Goal: Task Accomplishment & Management: Use online tool/utility

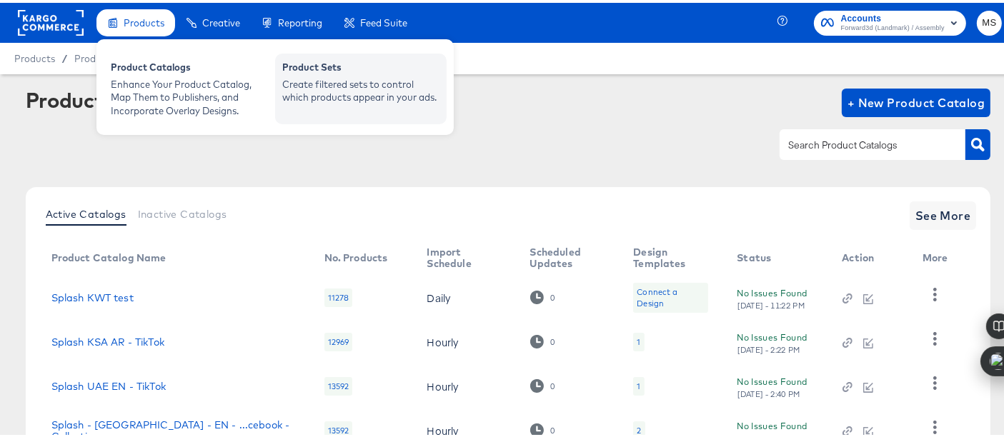
click at [296, 79] on div "Create filtered sets to control which products appear in your ads." at bounding box center [360, 88] width 157 height 26
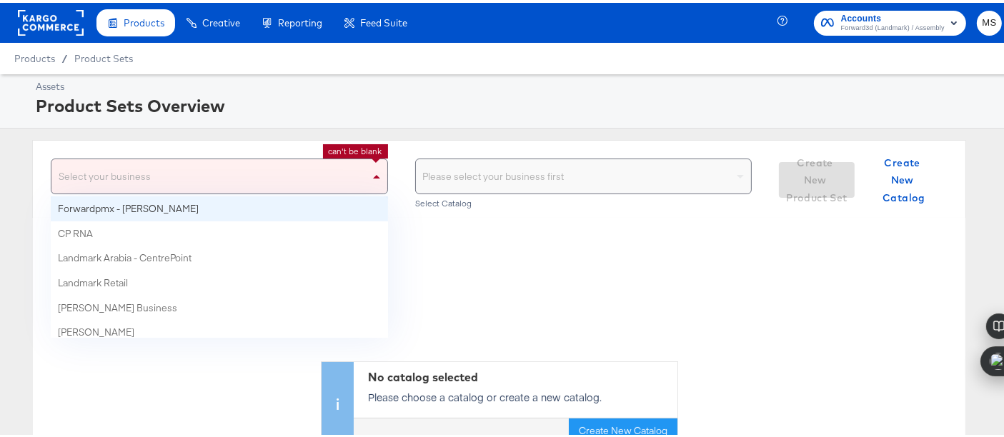
click at [337, 176] on div "Select your business" at bounding box center [219, 174] width 336 height 34
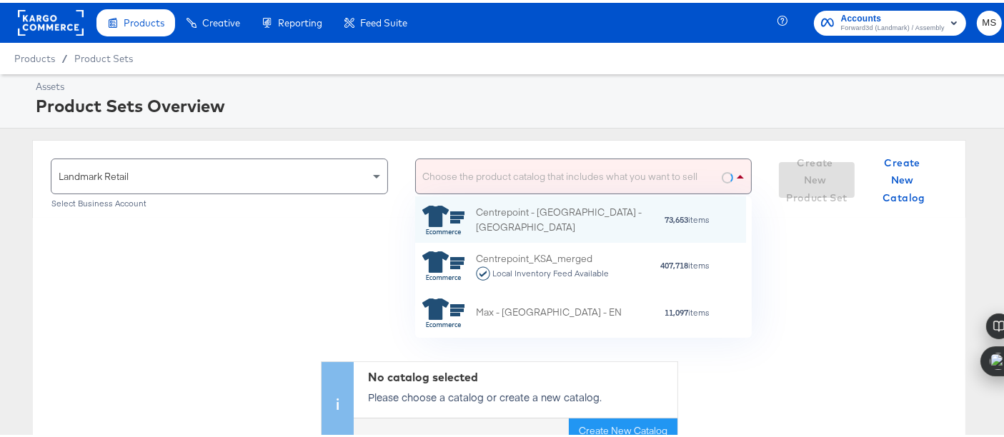
click at [490, 179] on div "Choose the product catalog that includes what you want to sell" at bounding box center [584, 174] width 336 height 34
type input "[GEOGRAPHIC_DATA]"
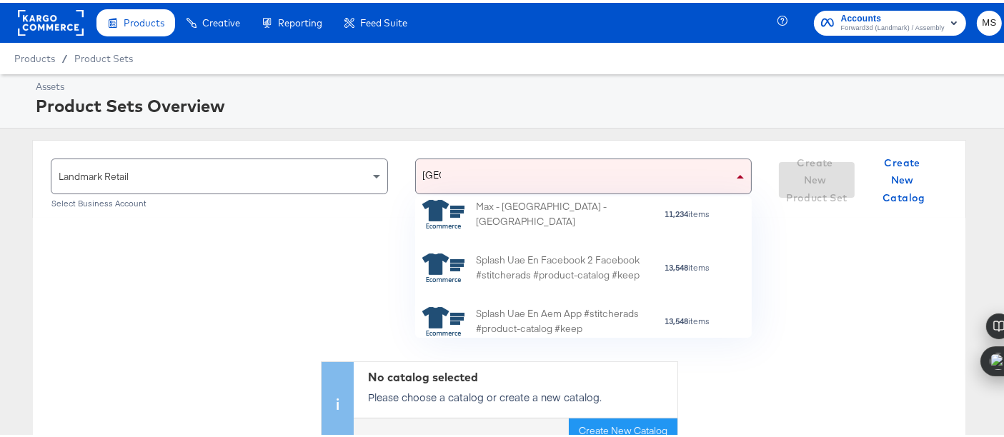
scroll to position [493, 0]
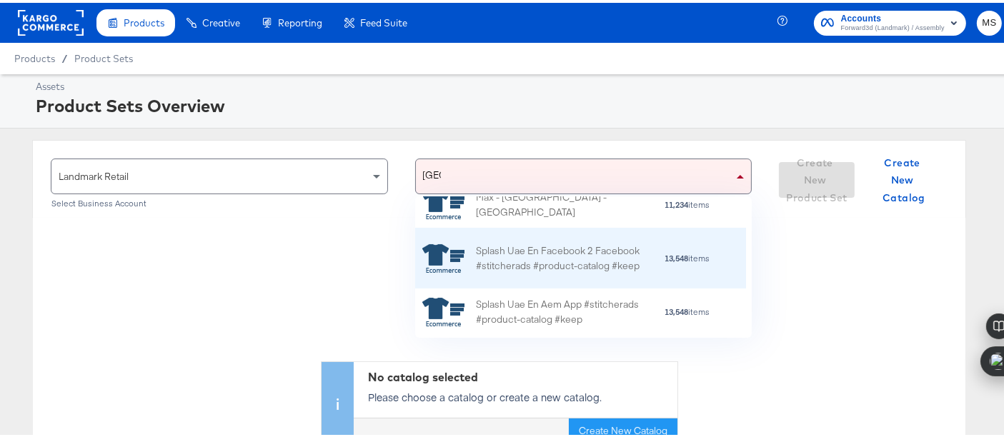
click at [568, 261] on div "Splash Uae En Facebook 2 Facebook #stitcherads #product-catalog #keep" at bounding box center [570, 256] width 188 height 30
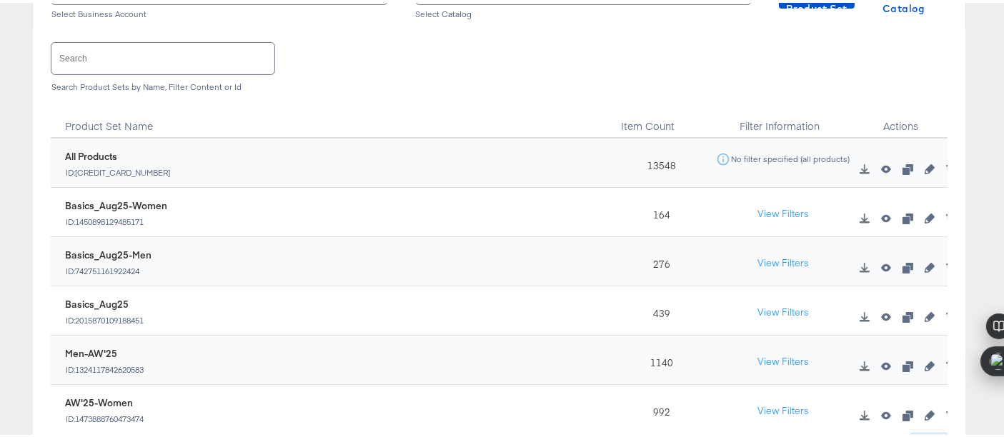
scroll to position [219, 0]
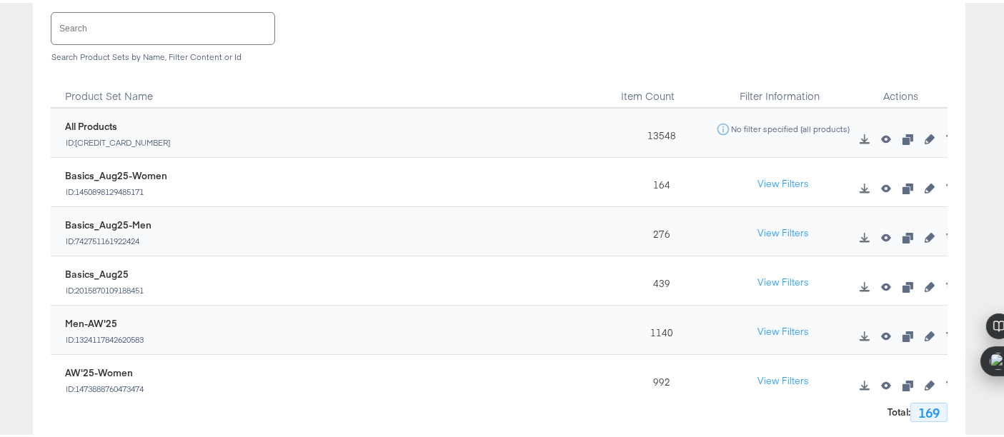
click at [242, 19] on input "text" at bounding box center [162, 25] width 223 height 31
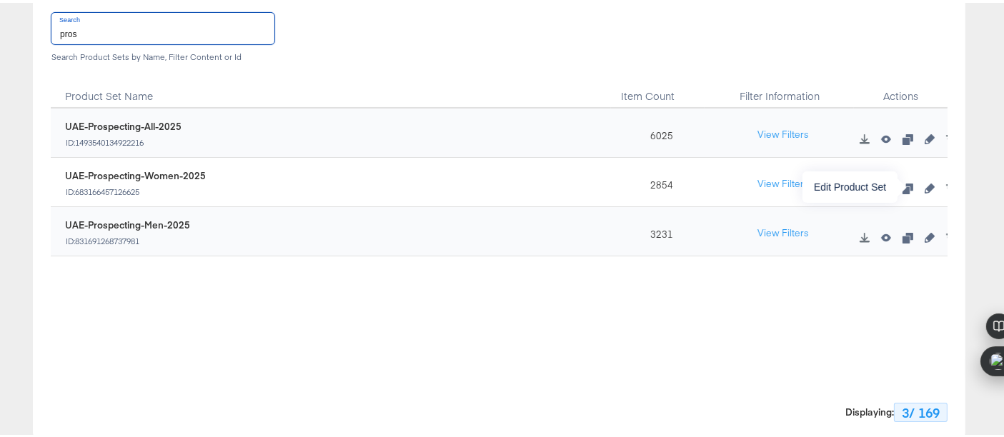
type input "pros"
click at [925, 183] on icon "button" at bounding box center [930, 186] width 10 height 10
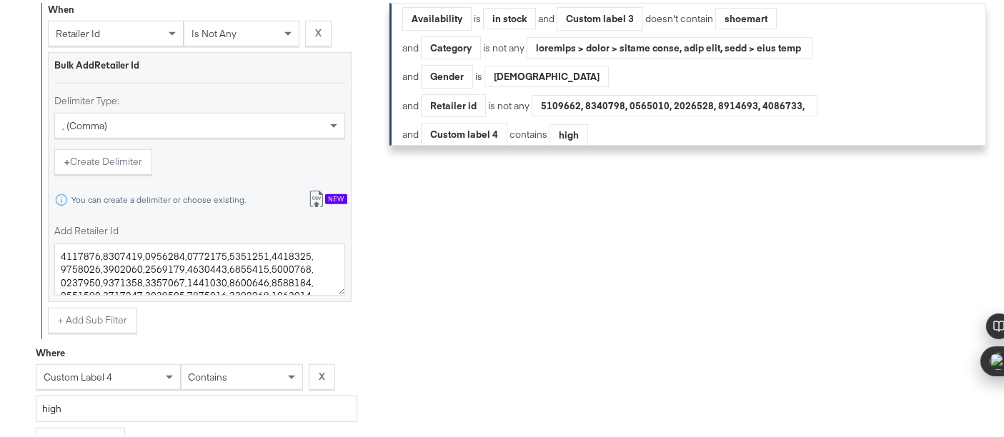
scroll to position [992, 0]
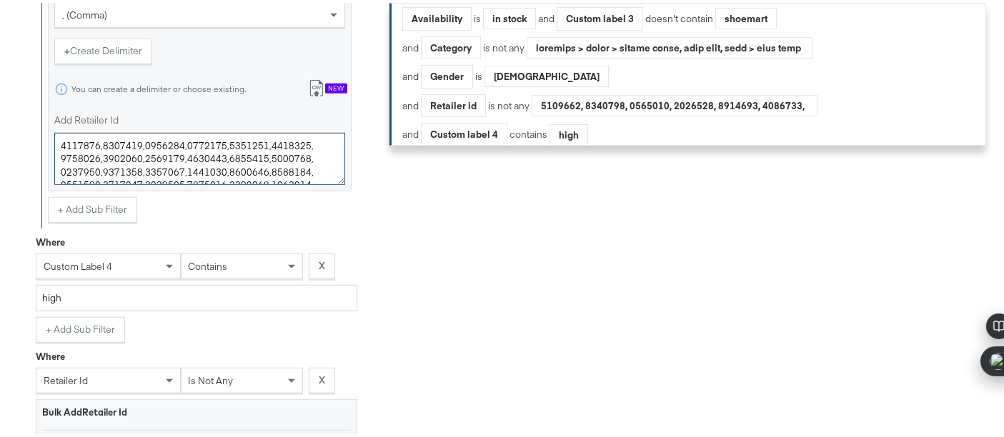
click at [312, 164] on textarea "Add Retailer Id" at bounding box center [199, 156] width 291 height 53
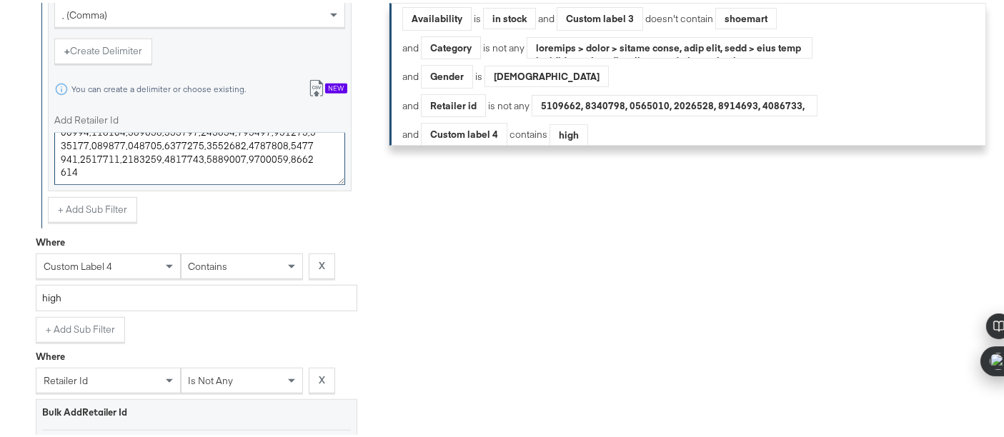
scroll to position [4299, 0]
type textarea "4832262,4832646,4832648,4832725,4832726,4832727,4832729,4832730,4832731,4832732…"
click at [532, 435] on div "Filters Applied Unable to retrieve a product count. Clear Filters Availability …" at bounding box center [694, 102] width 609 height 1621
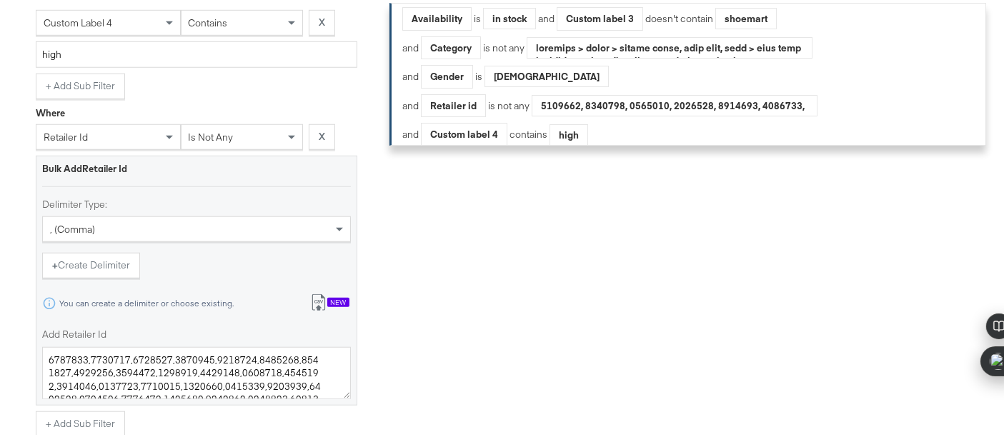
scroll to position [1473, 0]
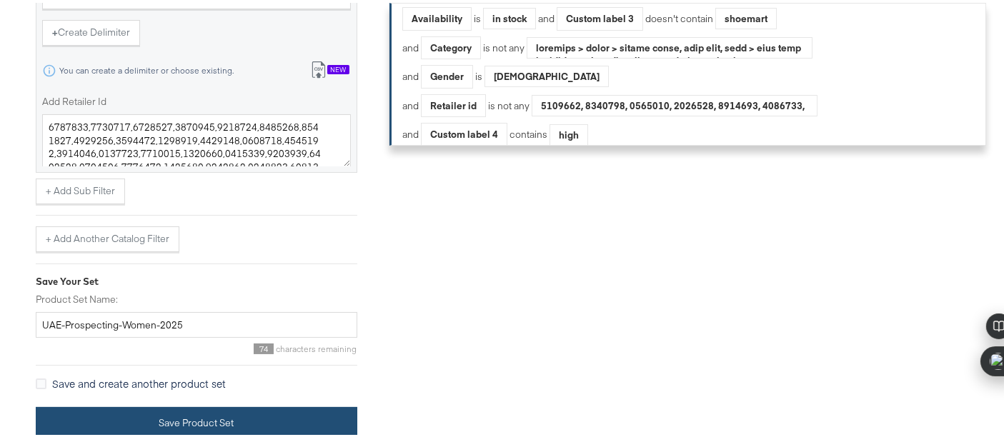
click at [305, 413] on button "Save Product Set" at bounding box center [197, 421] width 322 height 32
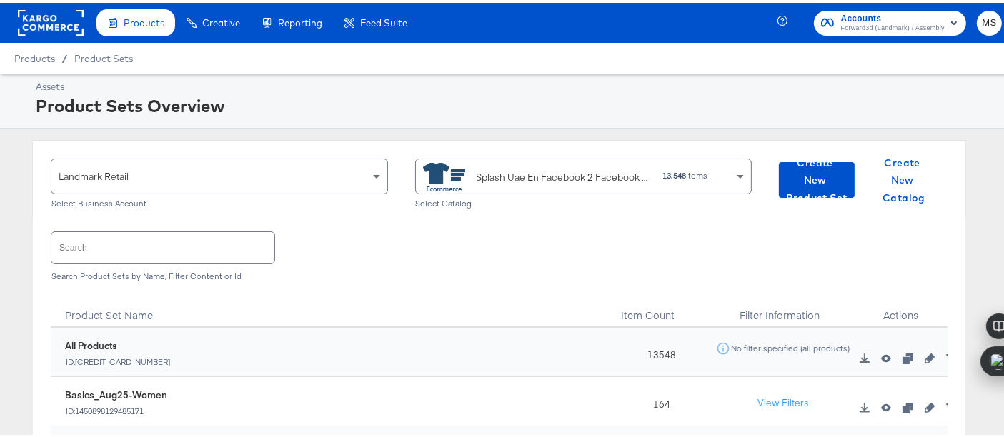
click at [175, 251] on input "text" at bounding box center [162, 244] width 223 height 31
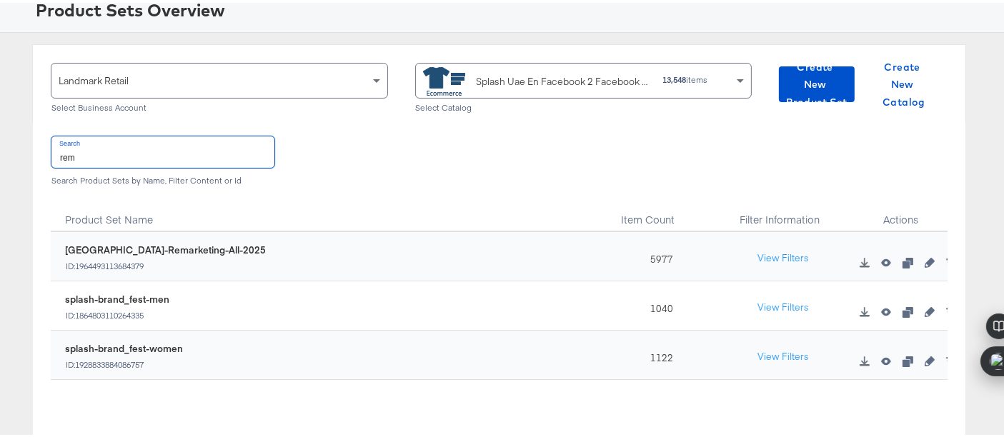
scroll to position [122, 0]
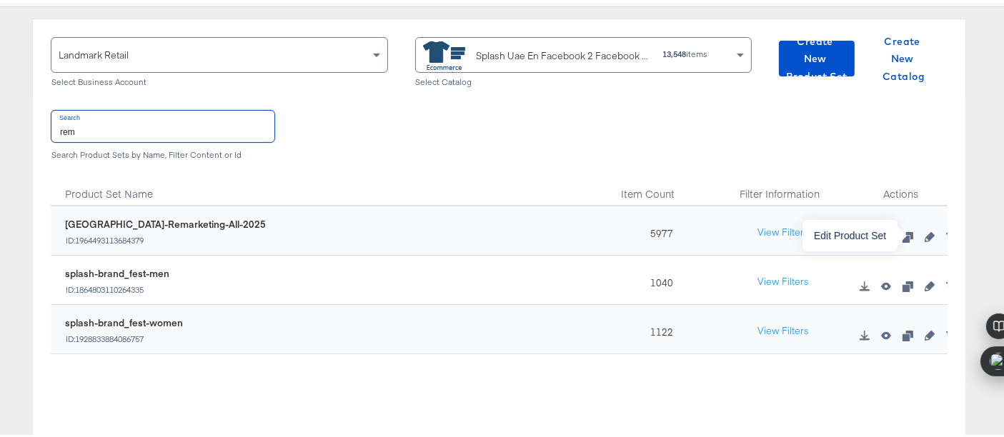
type input "rem"
click at [925, 229] on icon "button" at bounding box center [930, 234] width 10 height 10
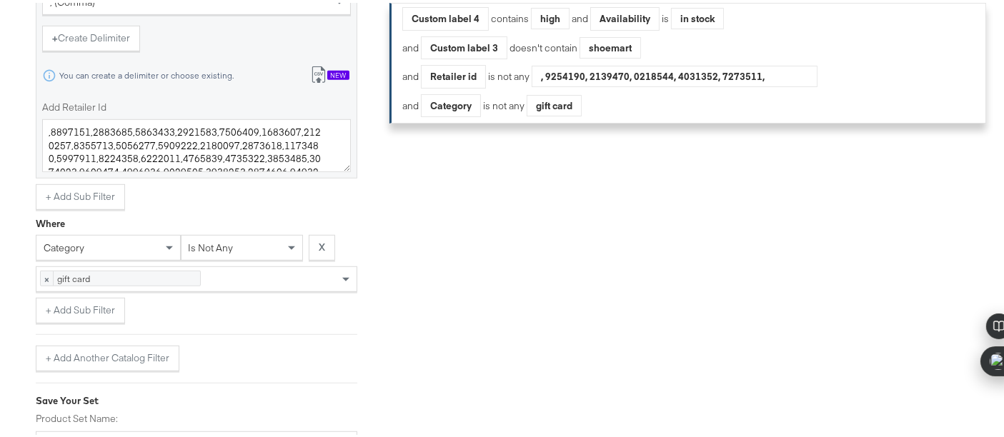
scroll to position [890, 0]
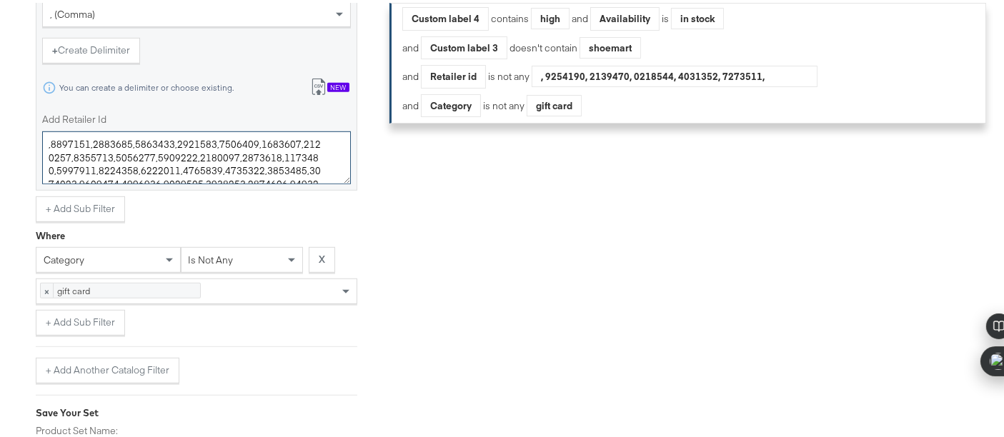
click at [327, 170] on textarea "Add Retailer Id" at bounding box center [196, 155] width 309 height 53
drag, startPoint x: 325, startPoint y: 169, endPoint x: 316, endPoint y: 169, distance: 8.6
click at [323, 169] on textarea "Add Retailer Id" at bounding box center [196, 155] width 309 height 53
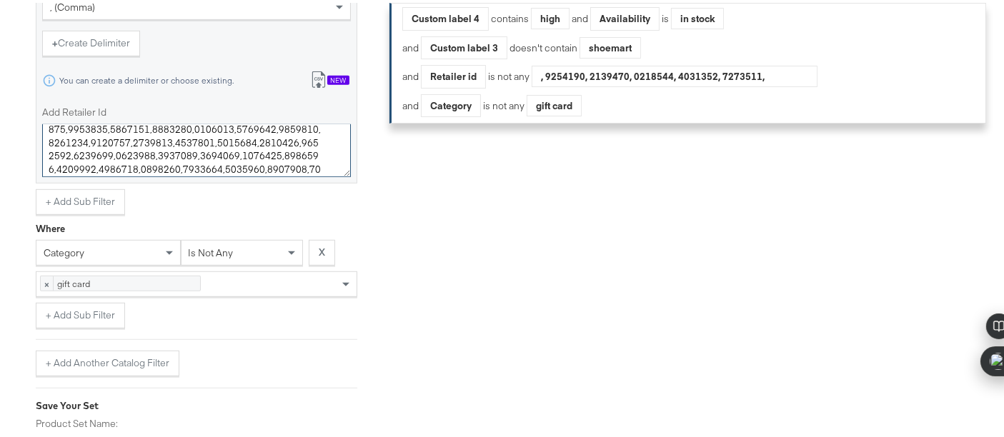
scroll to position [1027, 0]
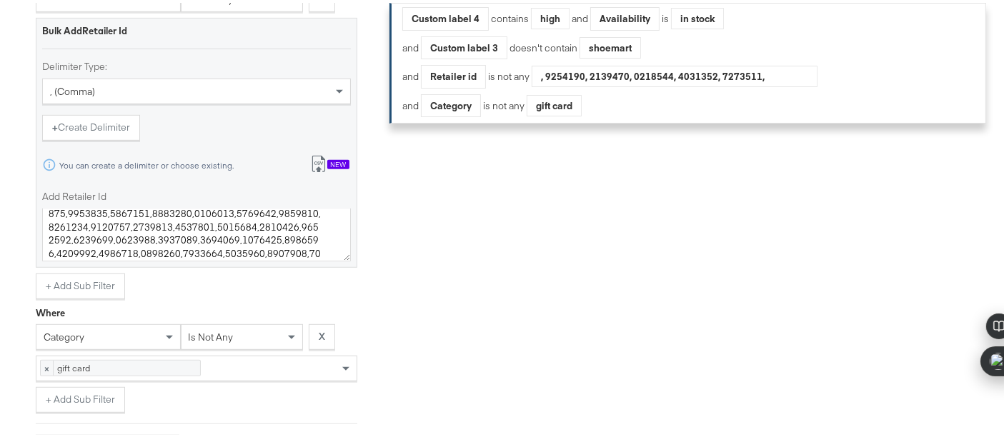
scroll to position [780, 0]
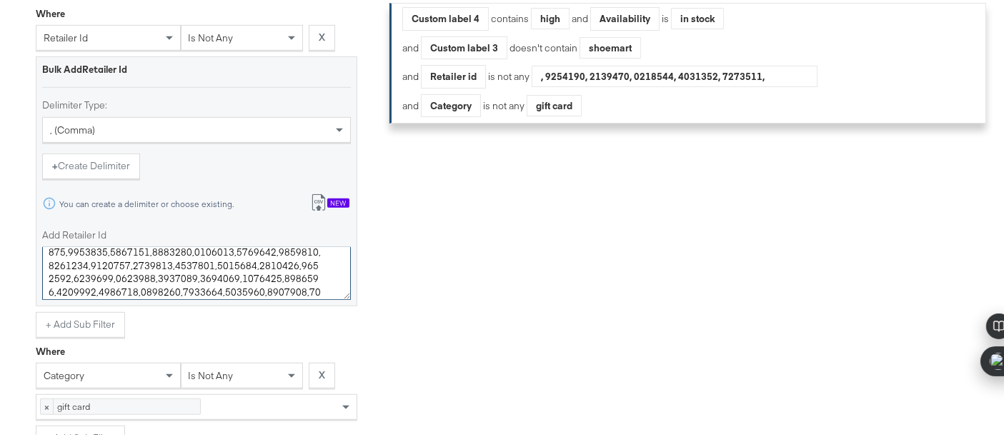
click at [218, 274] on textarea "Add Retailer Id" at bounding box center [196, 270] width 309 height 53
click at [182, 279] on textarea "Add Retailer Id" at bounding box center [196, 270] width 309 height 53
click at [224, 288] on textarea "Add Retailer Id" at bounding box center [196, 270] width 309 height 53
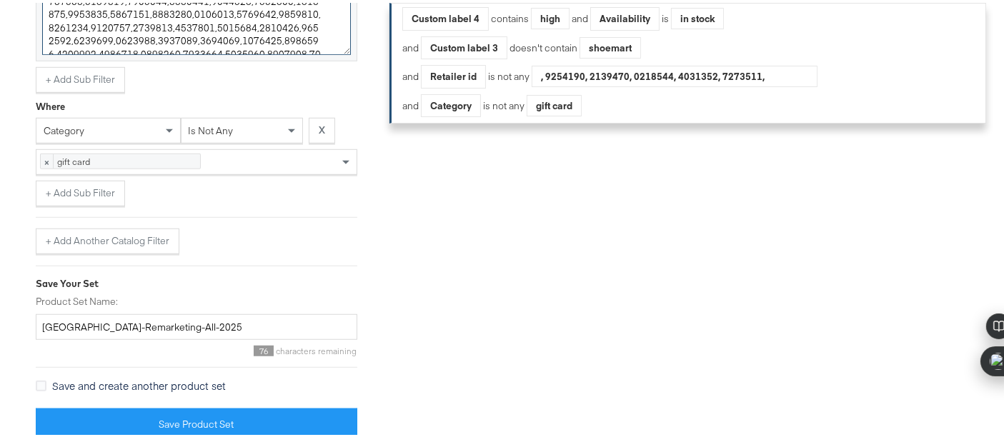
scroll to position [1027, 0]
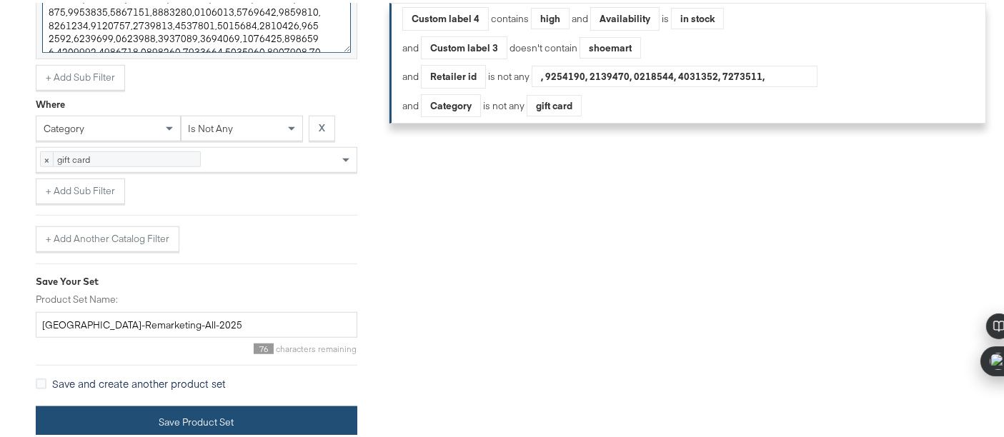
type textarea ",3521250,3521251,3521254,3521255,3521256,3521258,3521259,3521260,3521263,352126…"
click at [283, 427] on button "Save Product Set" at bounding box center [197, 420] width 322 height 32
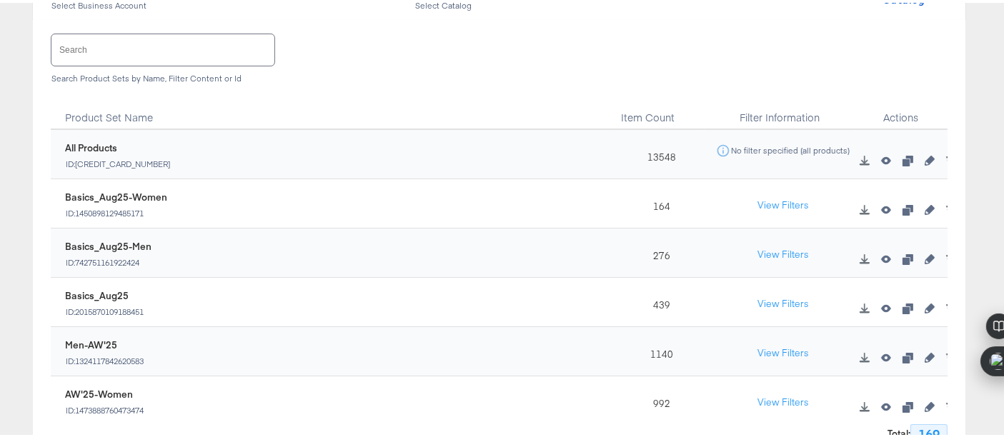
scroll to position [172, 0]
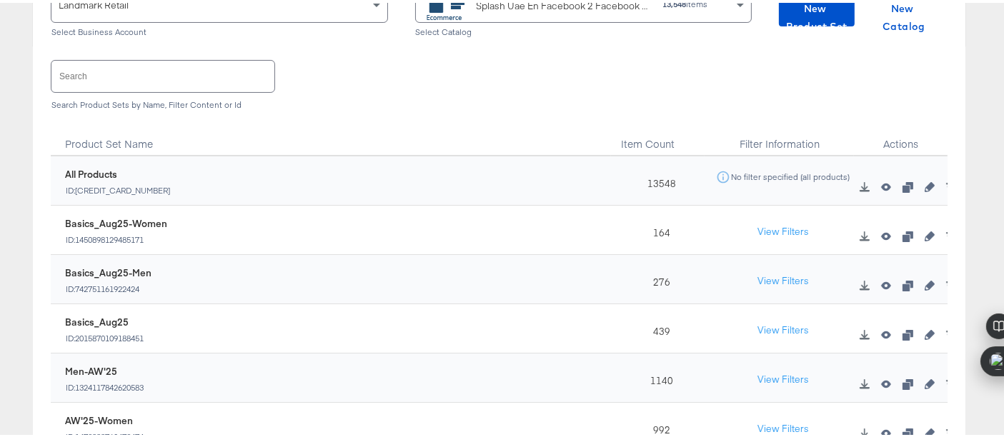
click at [232, 79] on input "text" at bounding box center [162, 73] width 223 height 31
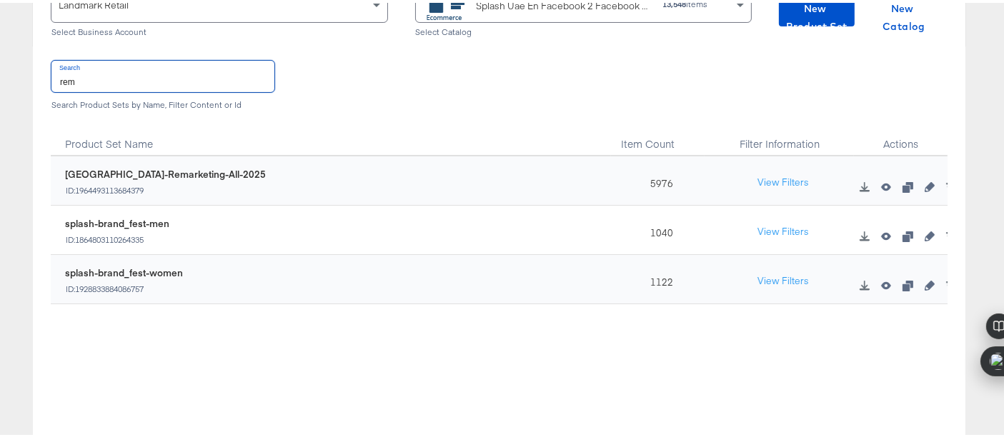
type input "rem"
click at [925, 179] on icon "button" at bounding box center [930, 184] width 10 height 10
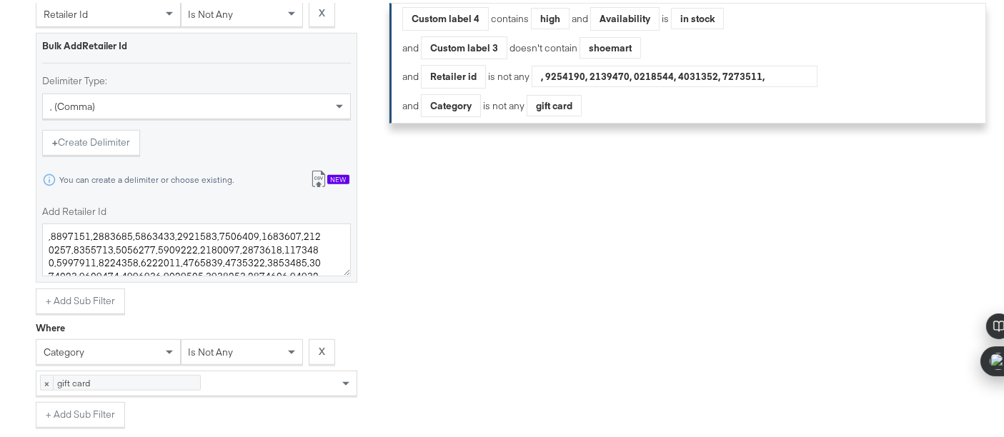
scroll to position [889, 0]
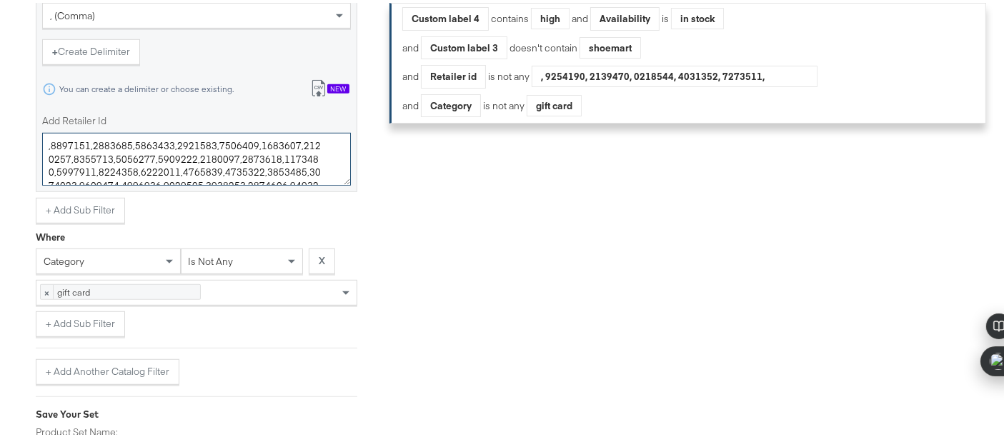
click at [325, 159] on textarea "Add Retailer Id" at bounding box center [196, 156] width 309 height 53
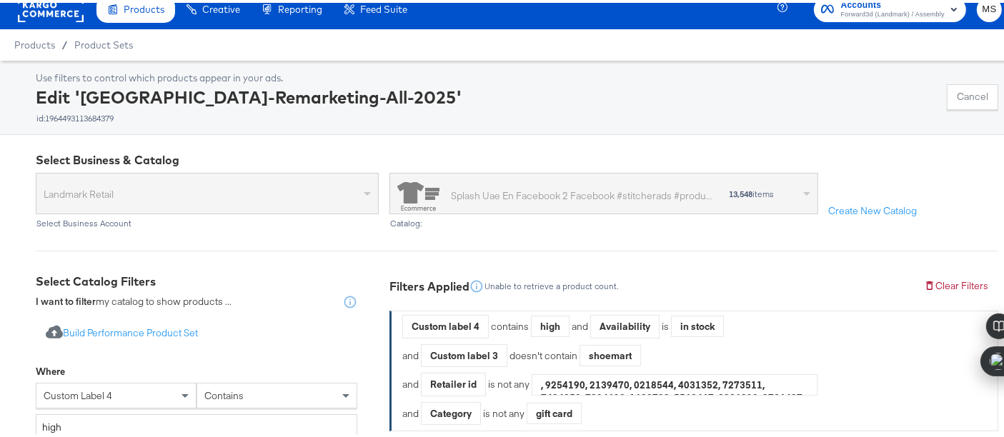
scroll to position [0, 0]
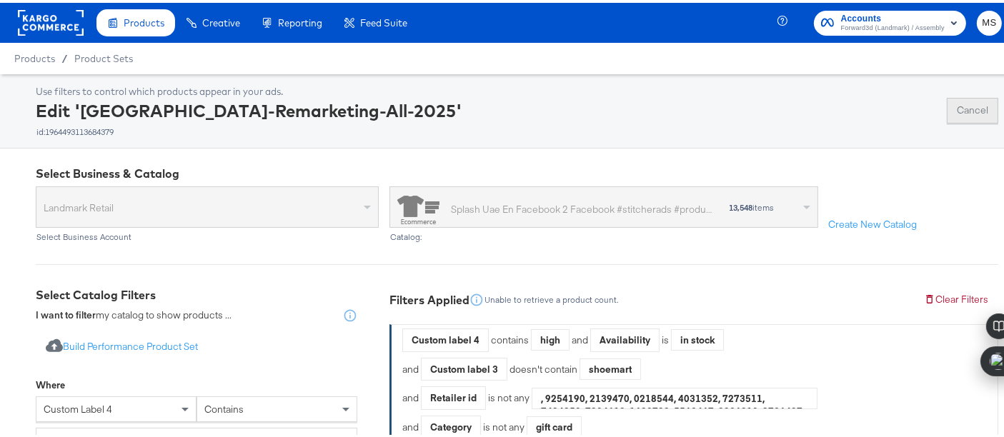
click at [950, 109] on button "Cancel" at bounding box center [972, 108] width 51 height 26
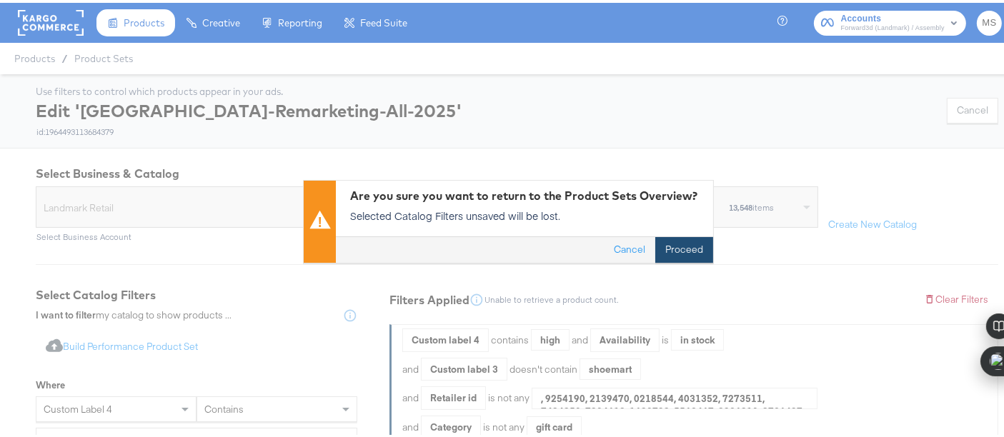
click at [677, 256] on button "Proceed" at bounding box center [684, 247] width 58 height 26
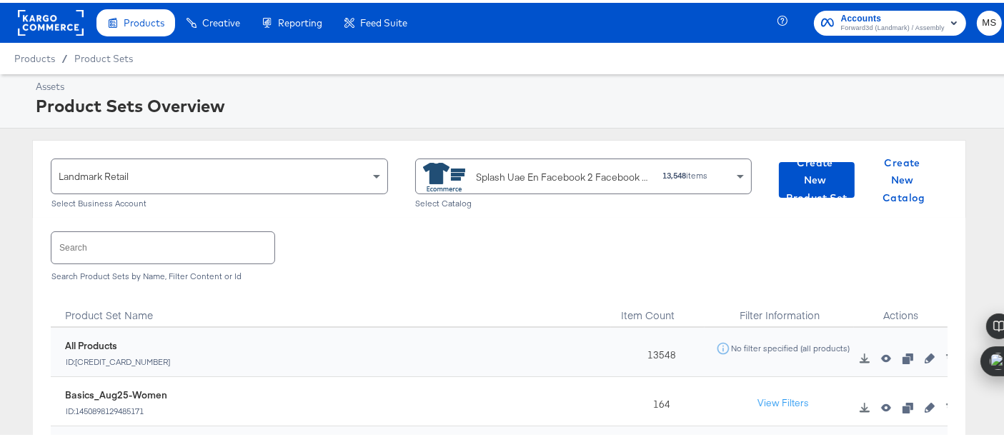
click at [888, 82] on div "Assets" at bounding box center [517, 84] width 963 height 14
click at [551, 178] on div "Splash Uae En Facebook 2 Facebook #stitcherads #product-catalog #keep" at bounding box center [564, 174] width 175 height 15
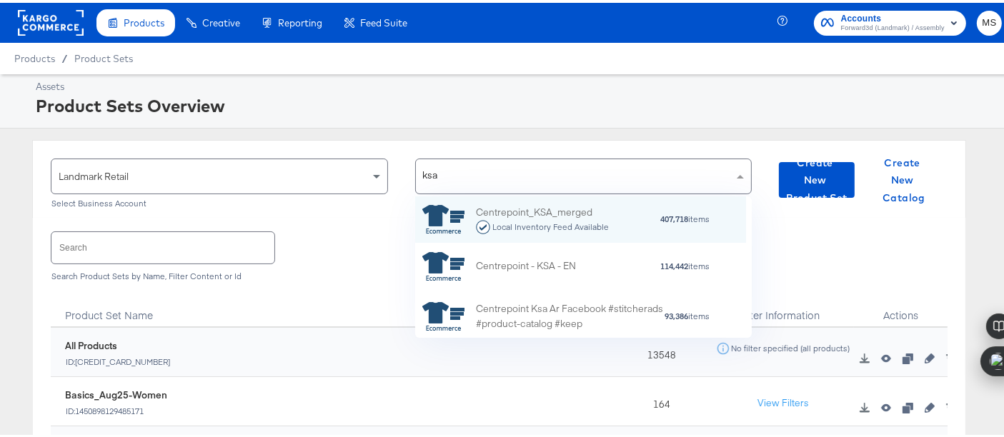
type input "ksa"
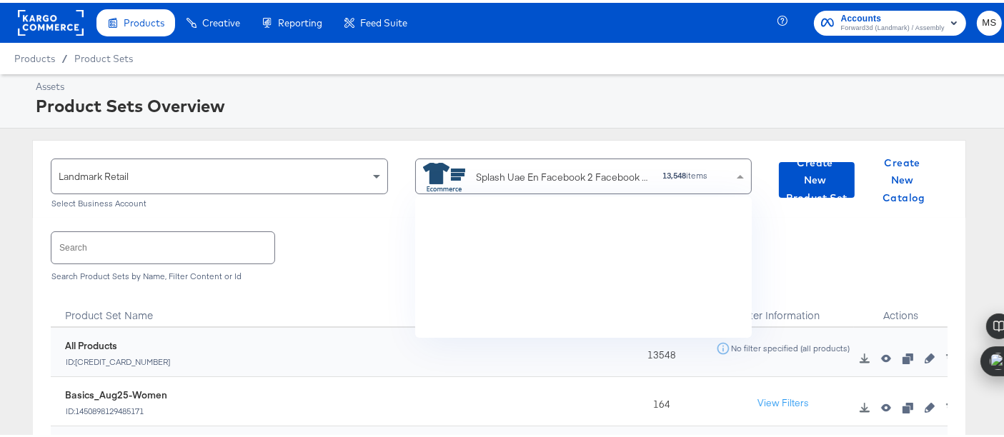
click at [643, 162] on div "Splash Uae En Facebook 2 Facebook #stitcherads #product-catalog #keep 13,548 it…" at bounding box center [578, 173] width 311 height 32
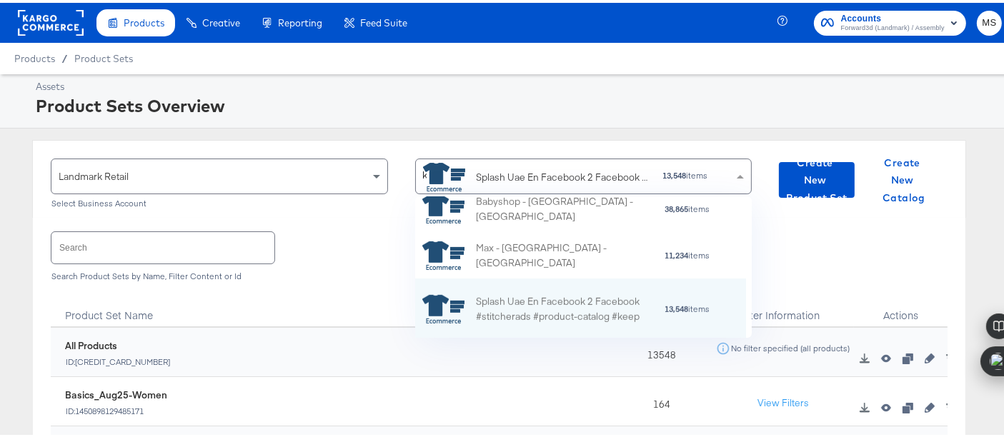
type input "ksa"
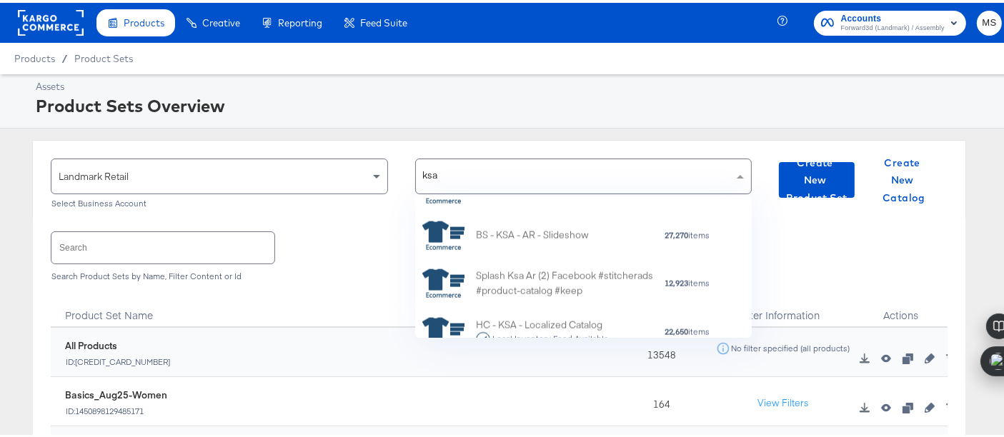
scroll to position [2040, 0]
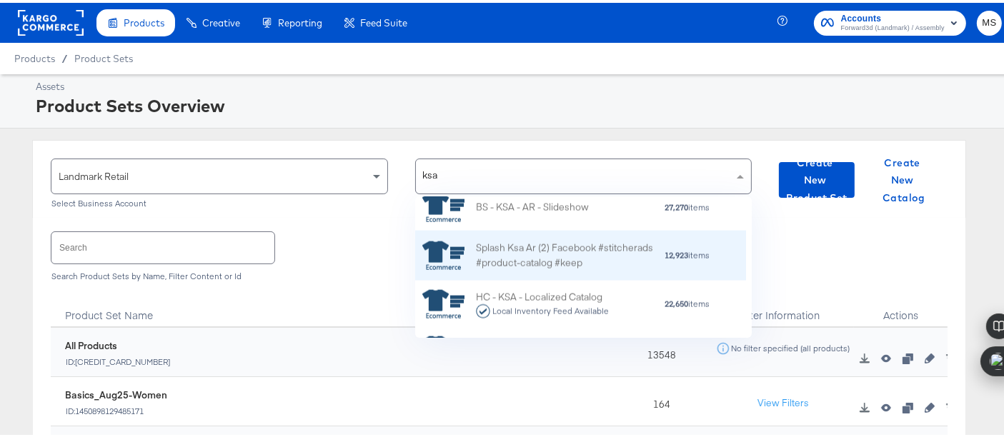
click at [553, 244] on div "Splash Ksa Ar (2) Facebook #stitcherads #product-catalog #keep" at bounding box center [570, 254] width 188 height 30
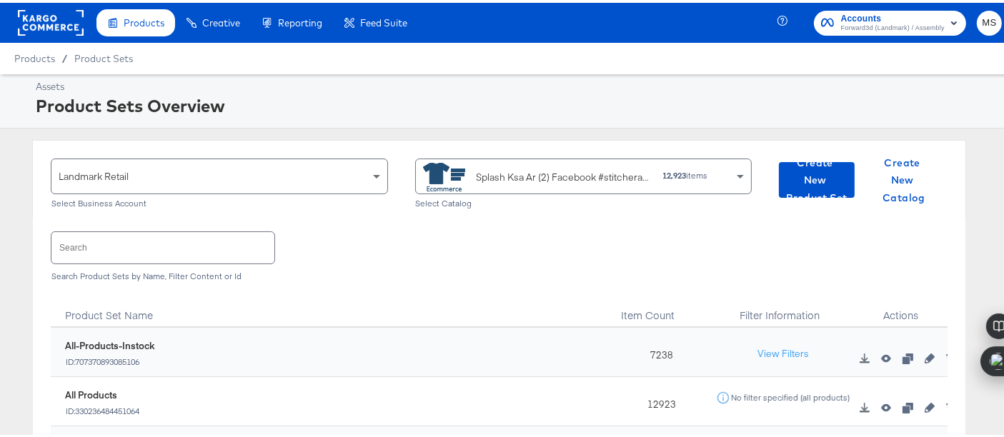
click at [157, 244] on input "text" at bounding box center [162, 244] width 223 height 31
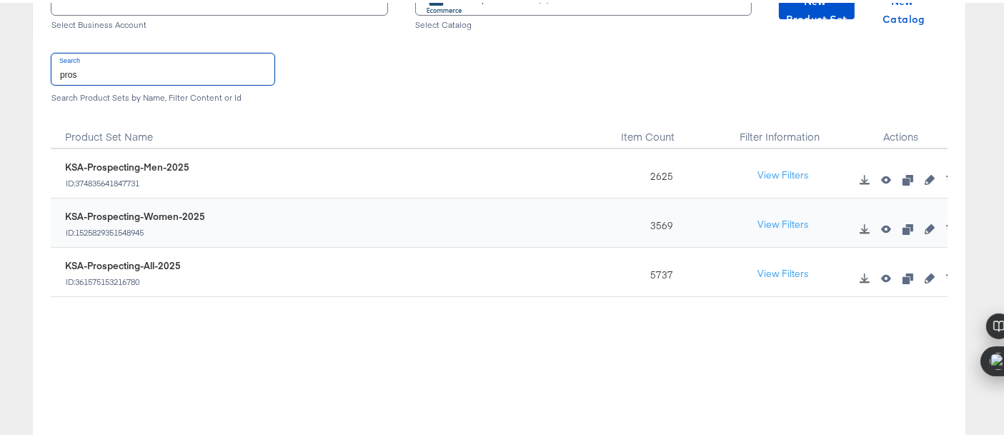
scroll to position [187, 0]
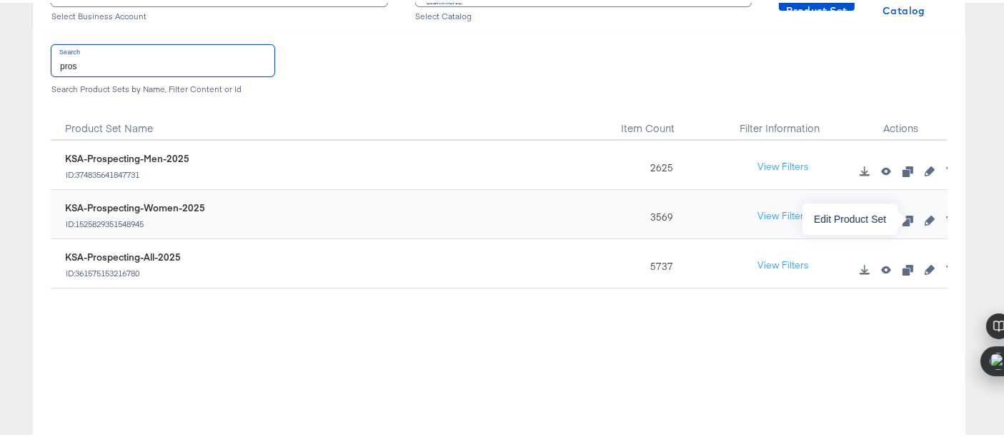
type input "pros"
click at [924, 214] on button "button" at bounding box center [929, 218] width 21 height 10
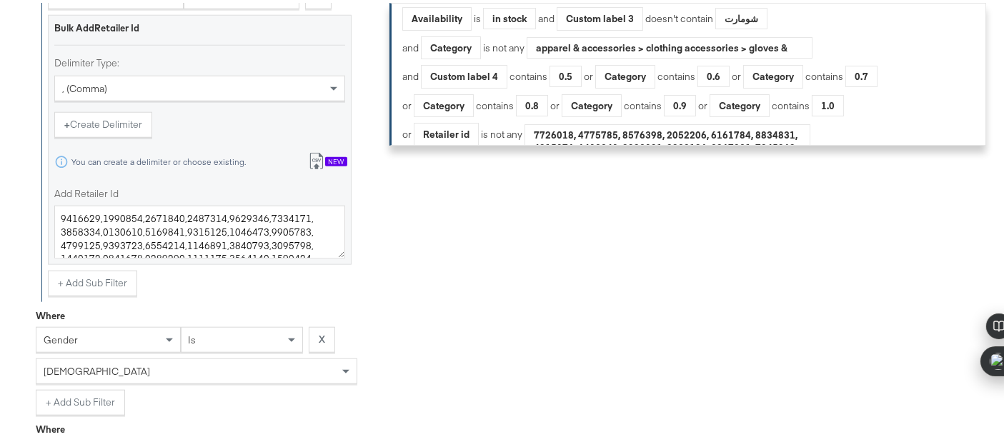
scroll to position [1456, 0]
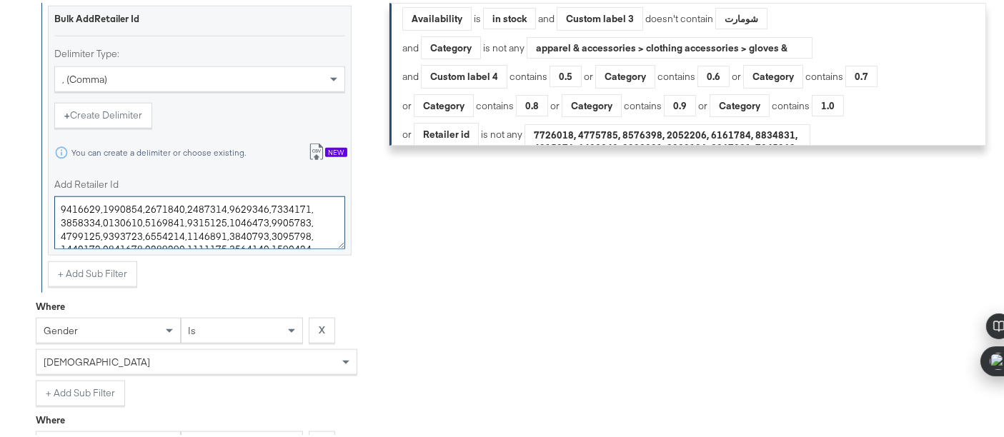
click at [315, 229] on textarea "Add Retailer Id" at bounding box center [199, 220] width 291 height 53
type textarea "4832259,4832260,4832261,4832262,4832730,4832733,4832734,4833280,4833303,4833368…"
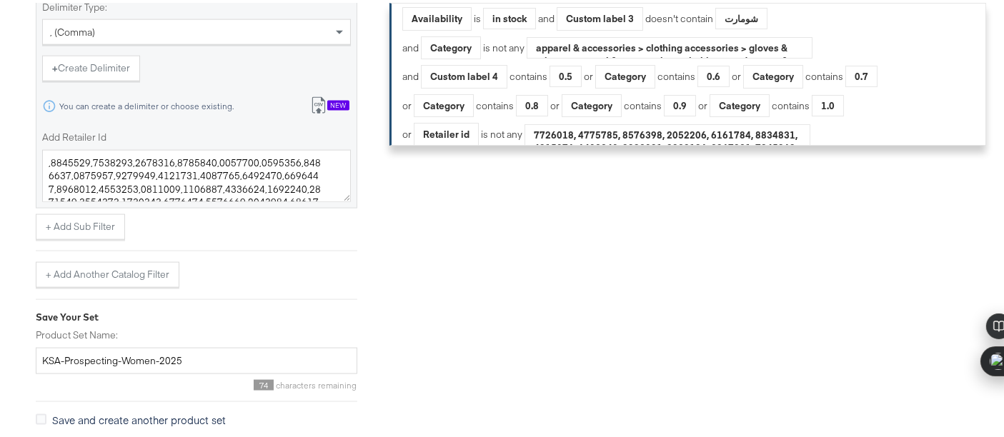
click at [994, 364] on div at bounding box center [999, 359] width 36 height 30
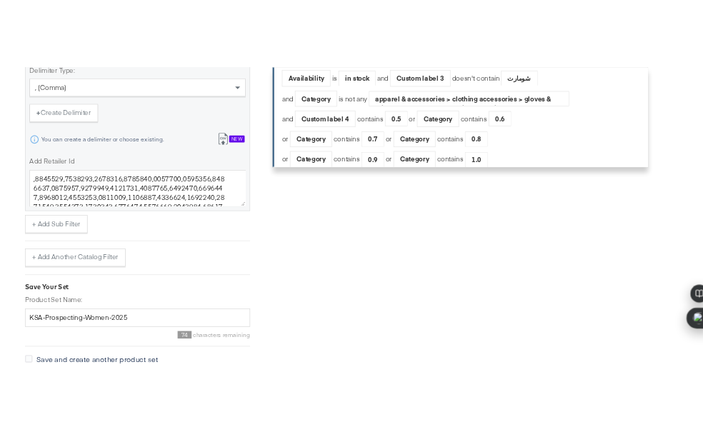
scroll to position [1975, 0]
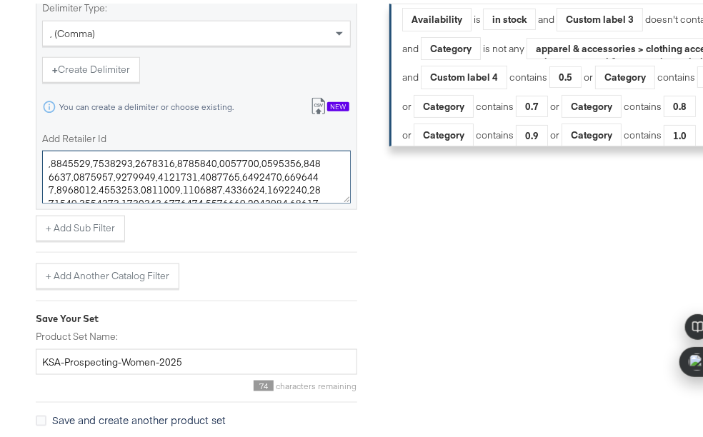
click at [321, 189] on textarea "Add Retailer Id" at bounding box center [196, 173] width 309 height 53
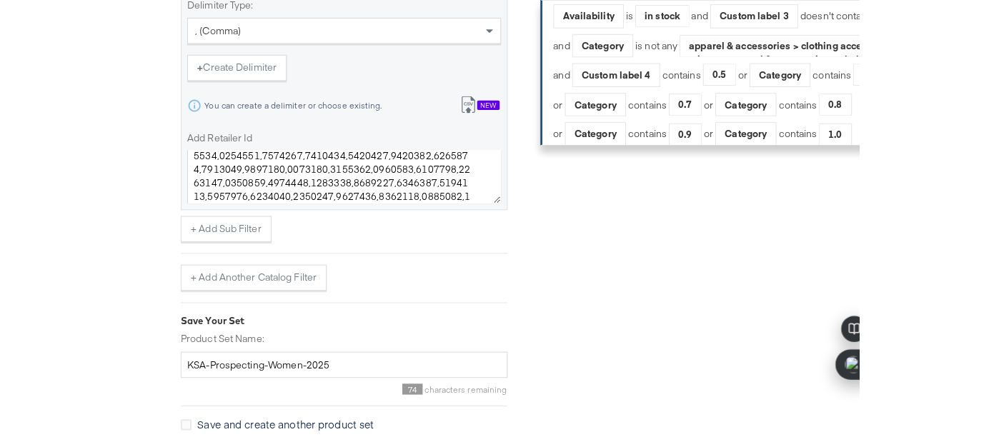
scroll to position [1961, 0]
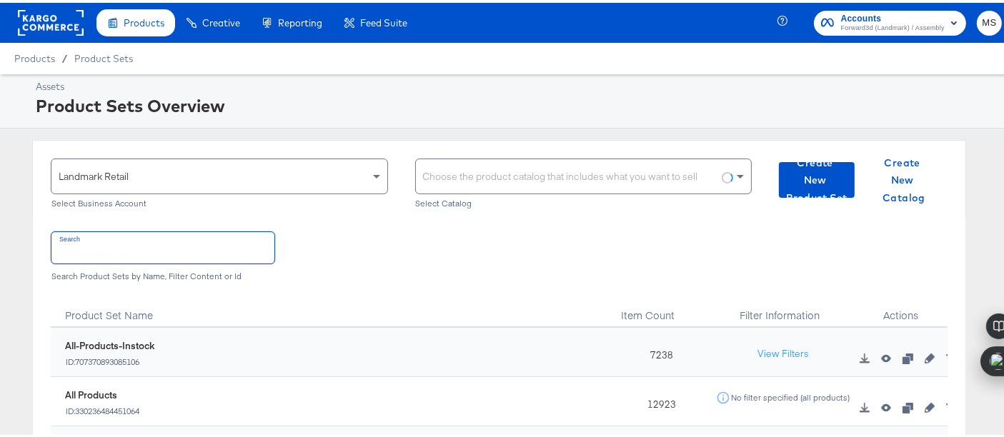
click at [162, 247] on input "text" at bounding box center [162, 244] width 223 height 31
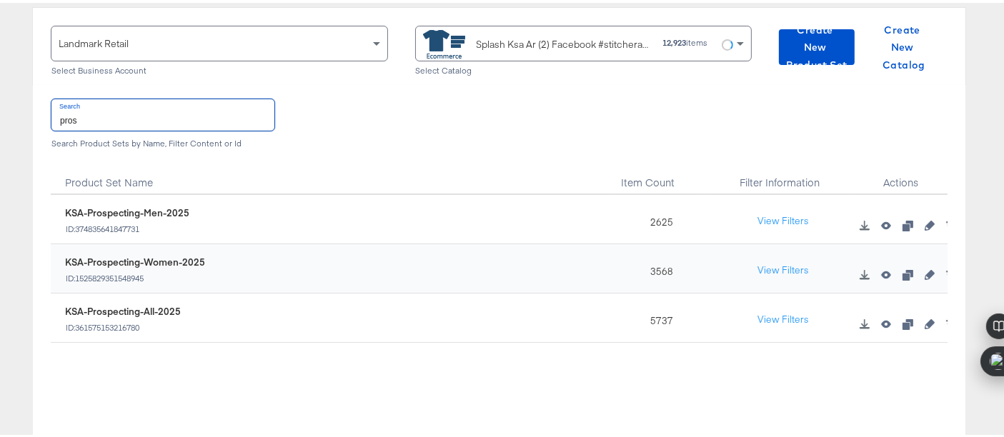
scroll to position [156, 0]
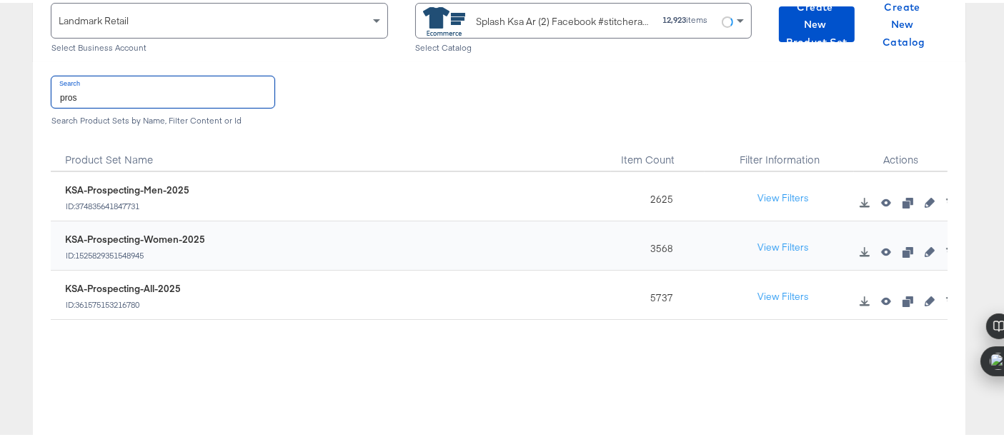
type input "pros"
click at [925, 297] on icon "button" at bounding box center [930, 299] width 10 height 10
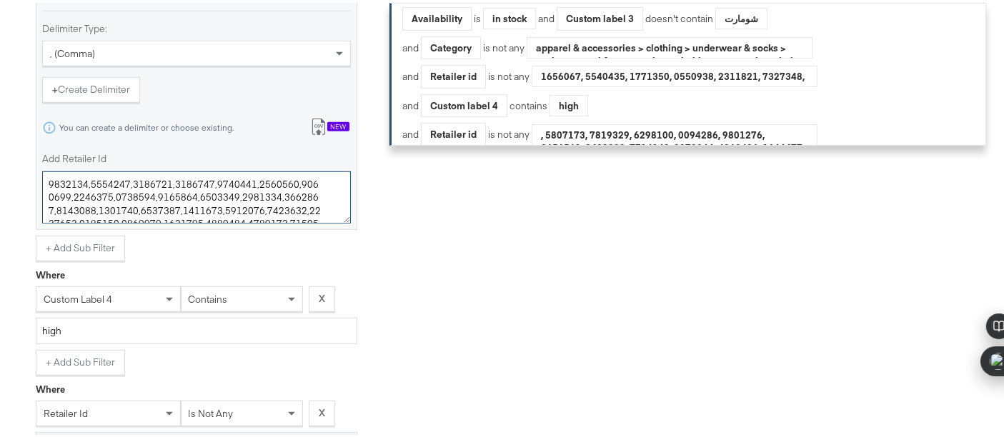
scroll to position [31, 0]
click at [321, 202] on textarea "Add Retailer Id" at bounding box center [196, 195] width 309 height 53
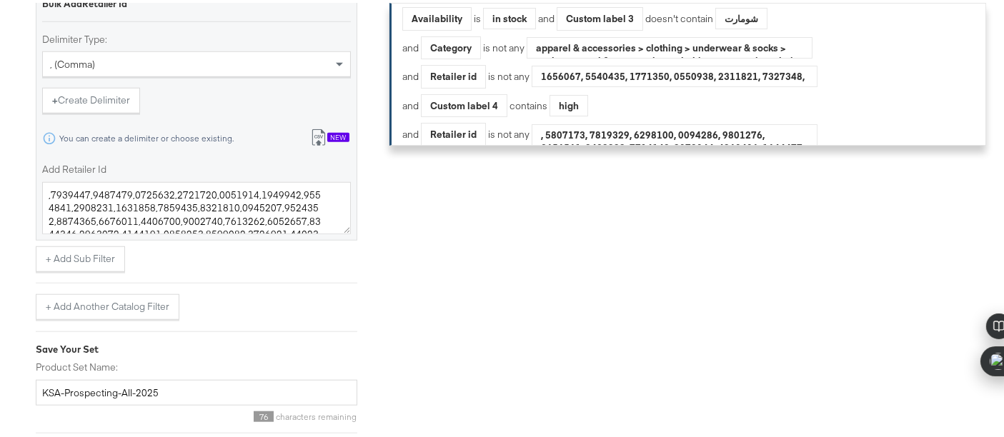
scroll to position [1382, 0]
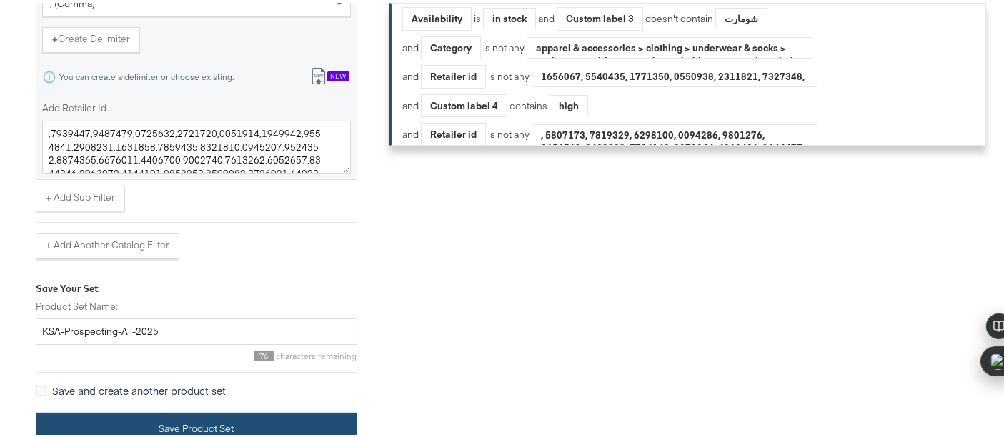
type textarea "3805059,3805060,3805061,3805062,3805063,3805064,3805065,3805066,4206339,4832084…"
click at [202, 427] on button "Save Product Set" at bounding box center [197, 426] width 322 height 32
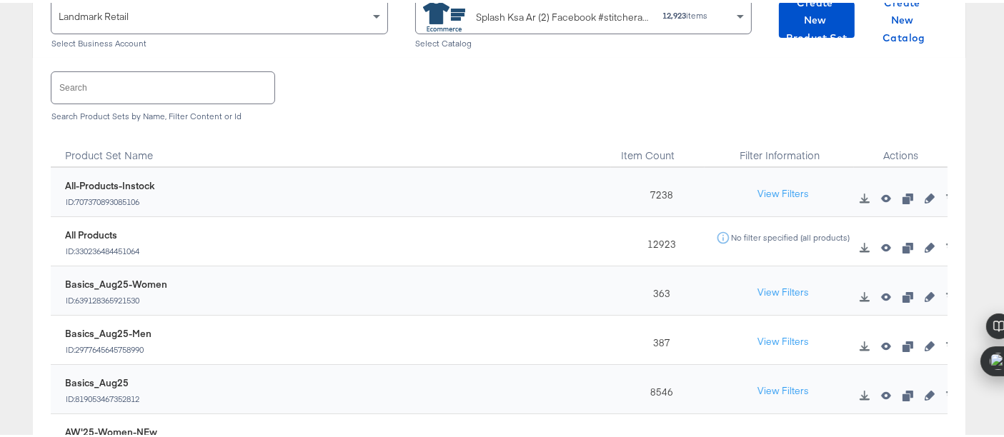
scroll to position [135, 0]
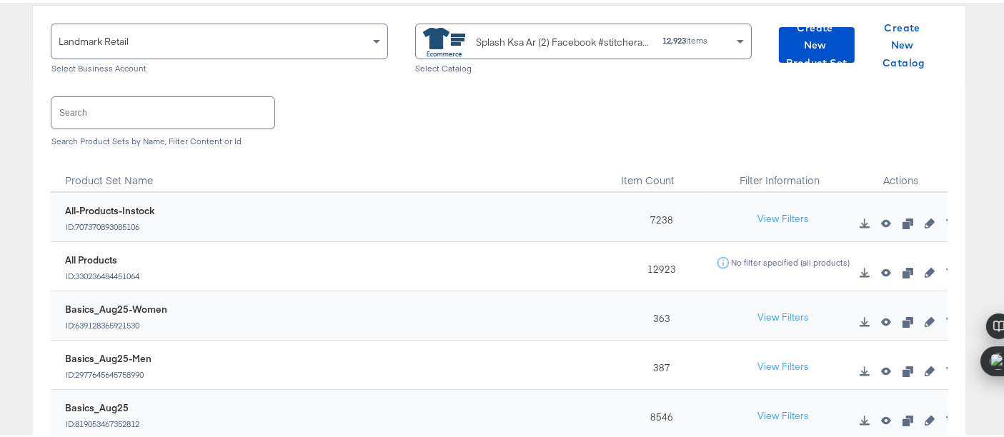
click at [117, 116] on input "text" at bounding box center [162, 109] width 223 height 31
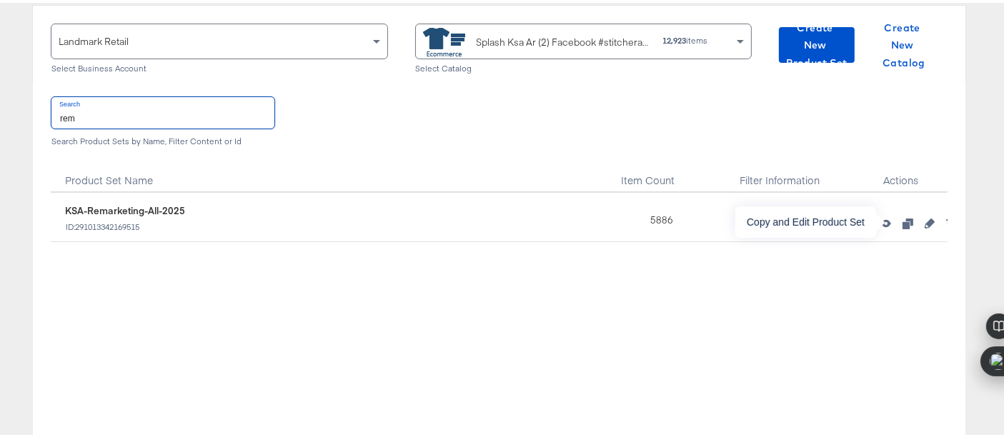
type input "rem"
click at [925, 220] on icon "button" at bounding box center [930, 221] width 10 height 10
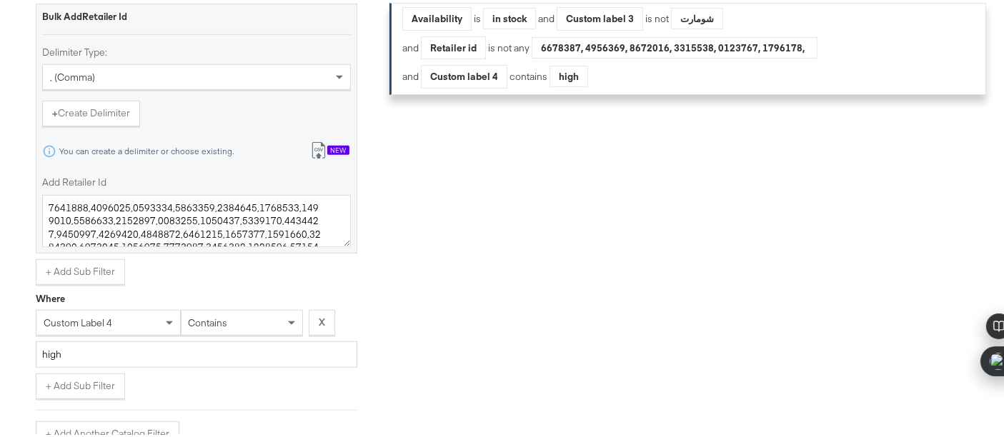
scroll to position [721, 0]
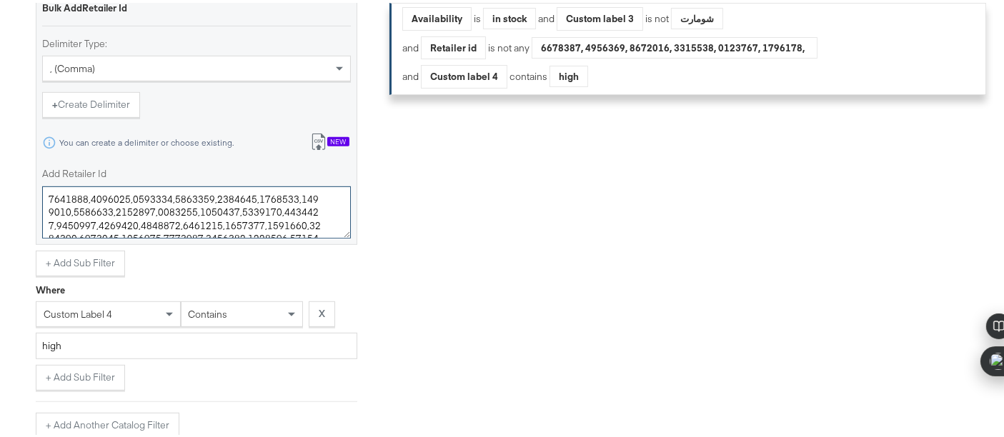
click at [319, 217] on textarea "Add Retailer Id" at bounding box center [196, 210] width 309 height 53
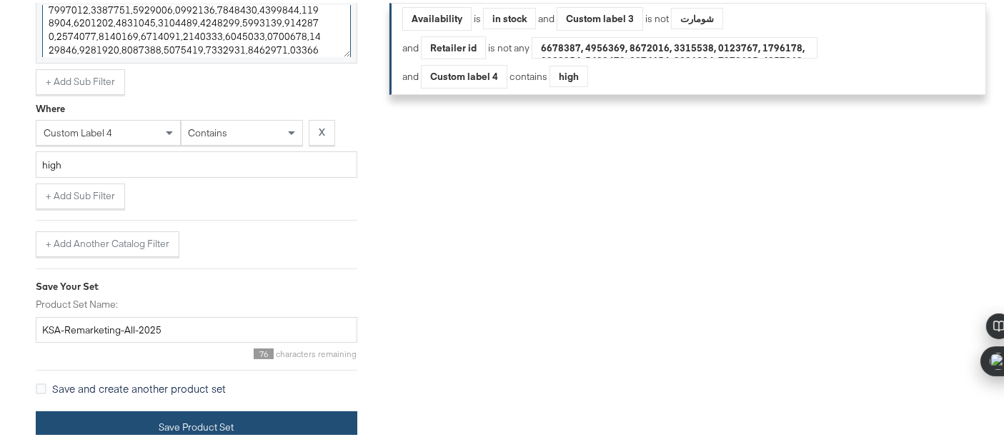
type textarea "4832295,4832296,4832297,4832298,4832299,4832300,4832301,4832306,4832307,4832308…"
click at [234, 409] on div "Save Product Set" at bounding box center [197, 425] width 322 height 32
click at [234, 411] on button "Save Product Set" at bounding box center [197, 425] width 322 height 32
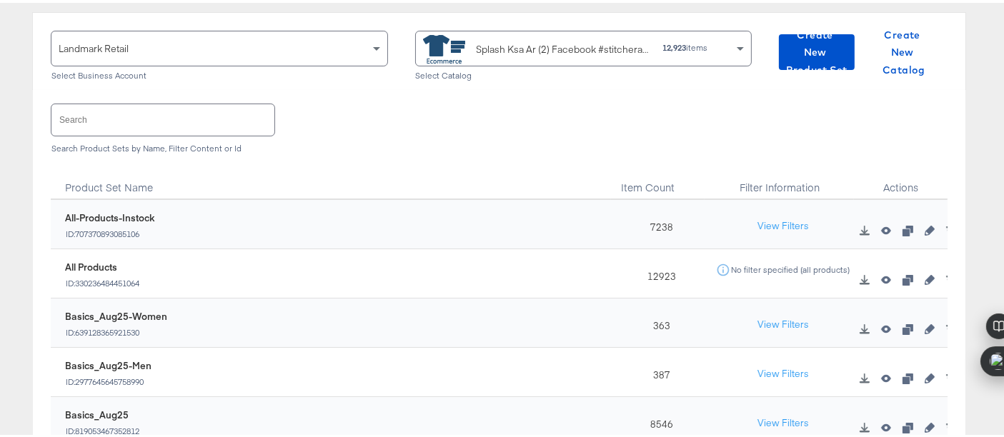
scroll to position [137, 0]
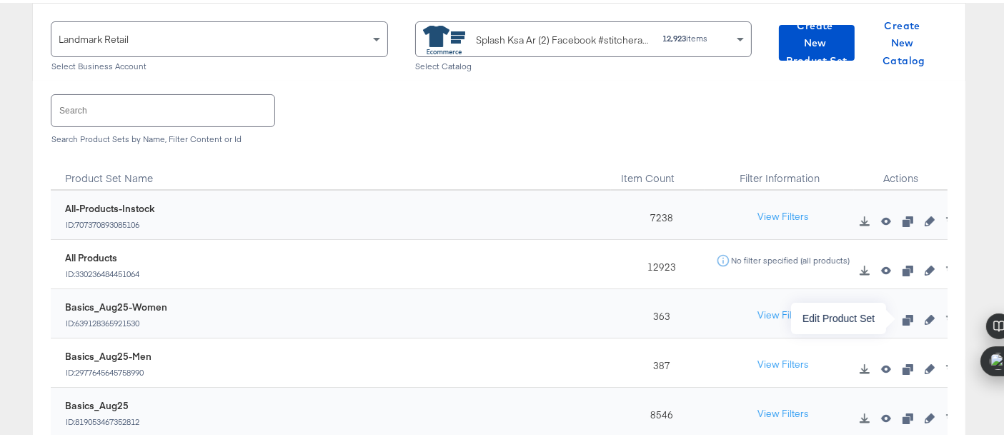
click at [925, 320] on icon "button" at bounding box center [930, 317] width 10 height 10
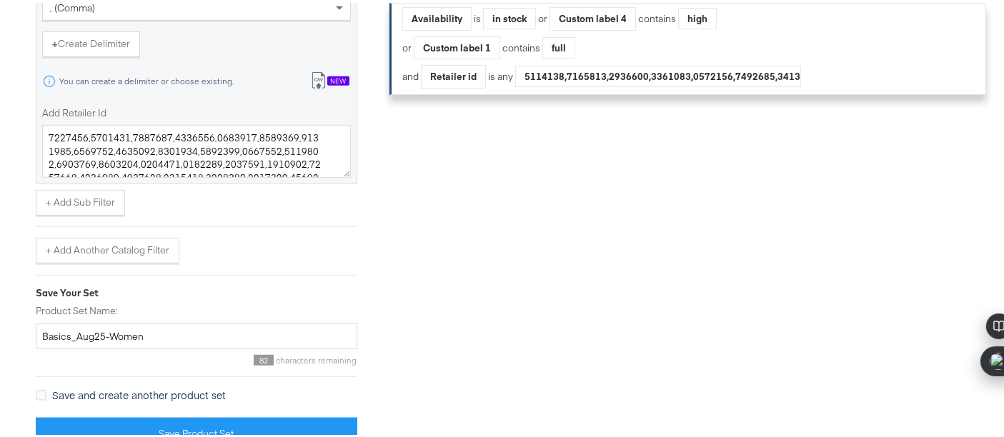
scroll to position [916, 0]
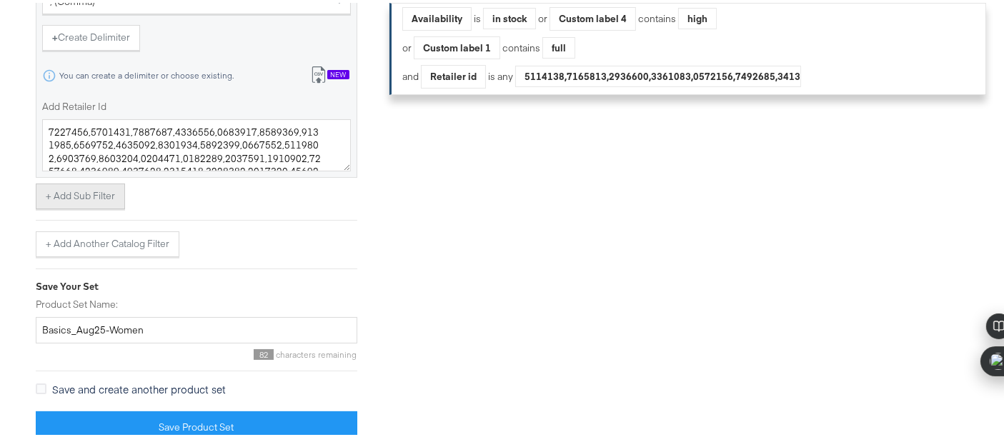
click at [77, 184] on button "+ Add Sub Filter" at bounding box center [80, 194] width 89 height 26
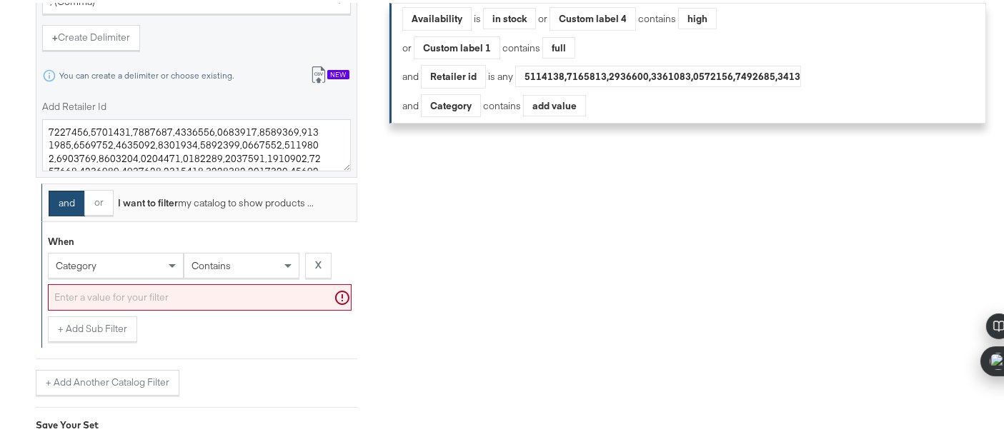
click at [152, 256] on div "category" at bounding box center [116, 263] width 134 height 24
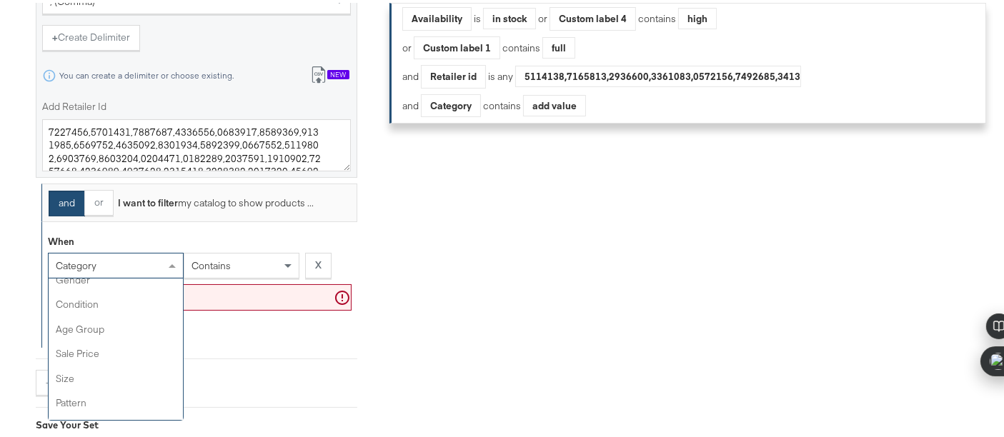
scroll to position [241, 0]
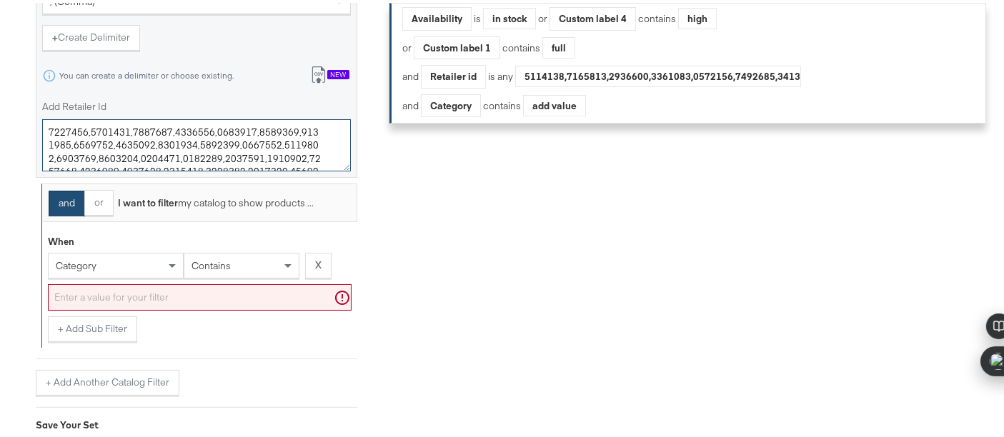
click at [330, 150] on textarea "Add Retailer Id" at bounding box center [196, 143] width 309 height 53
type textarea "8600578,8600622,8600777,8600776,8600871,8600786,8600562,8600529,8600816,8600914…"
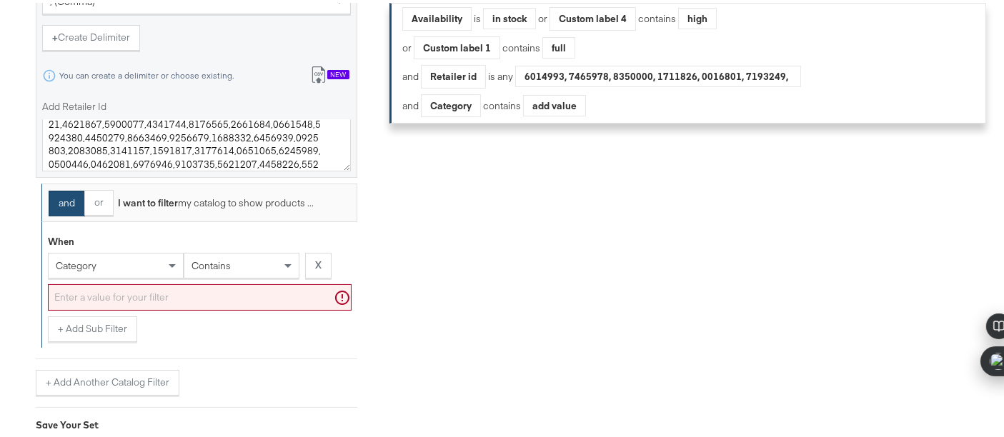
click at [132, 260] on div "category" at bounding box center [116, 263] width 134 height 24
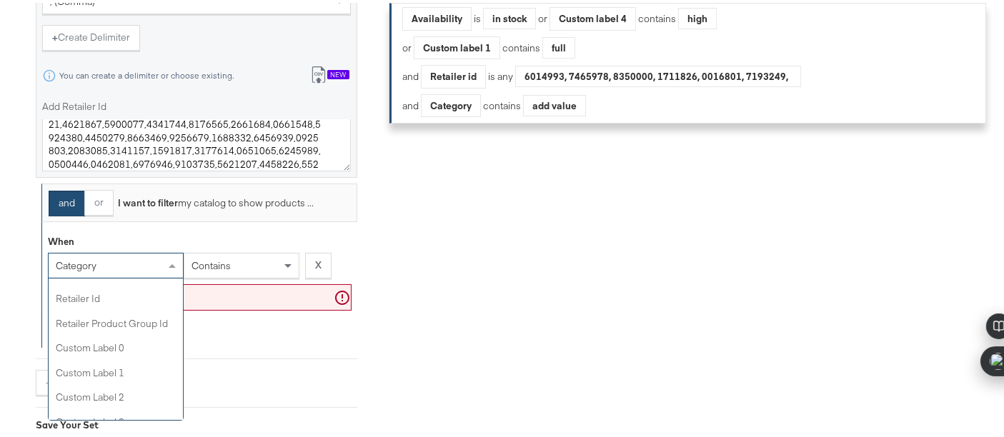
scroll to position [399, 0]
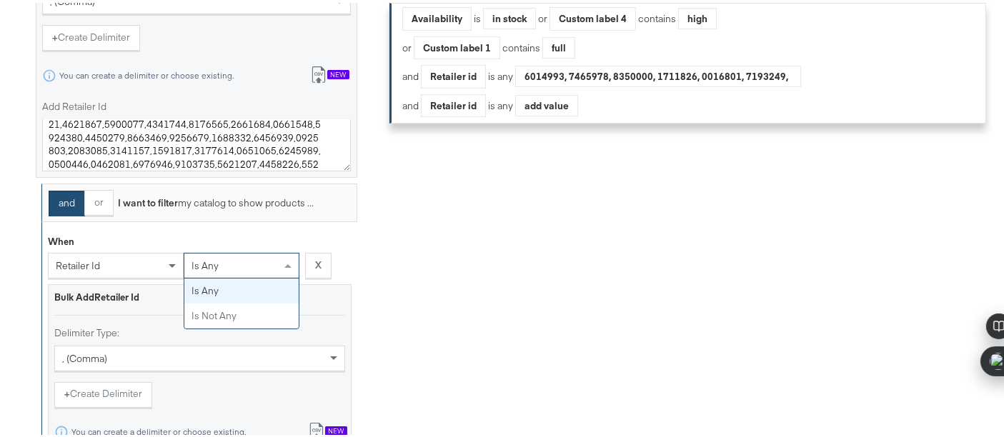
click at [229, 268] on div "is any" at bounding box center [241, 263] width 114 height 24
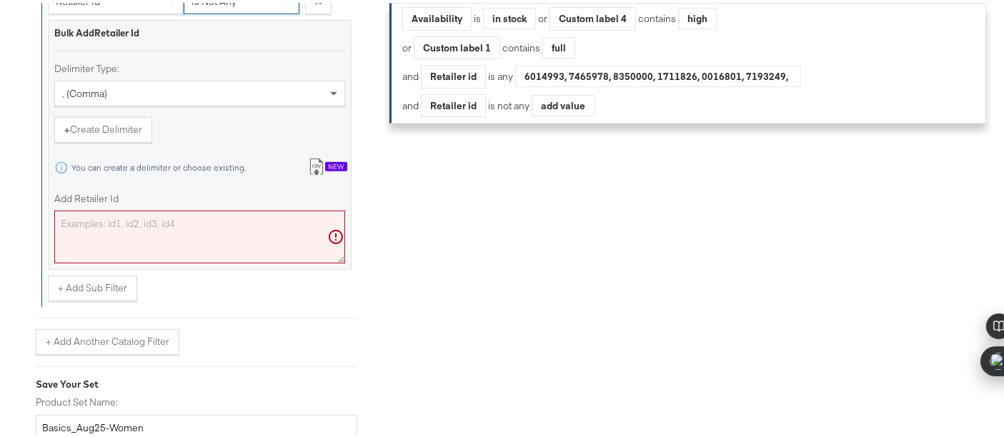
scroll to position [1191, 0]
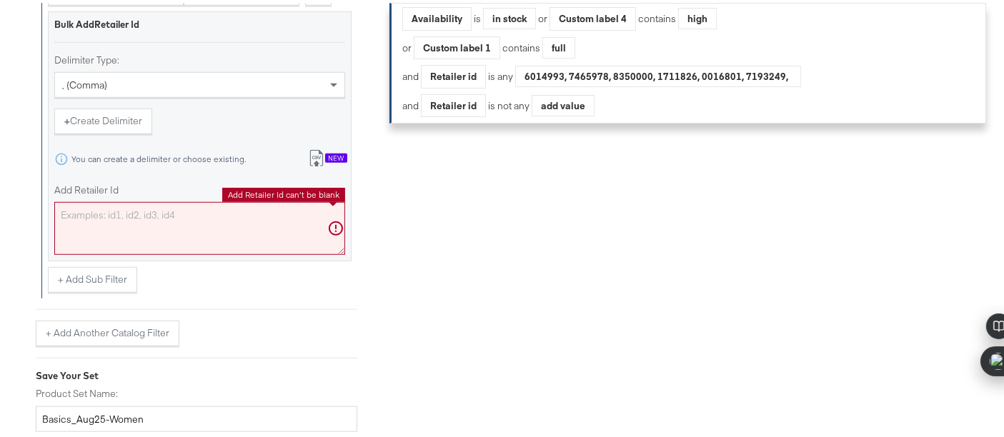
click at [77, 209] on textarea "Add Retailer Id" at bounding box center [199, 225] width 291 height 53
paste textarea "7534762"
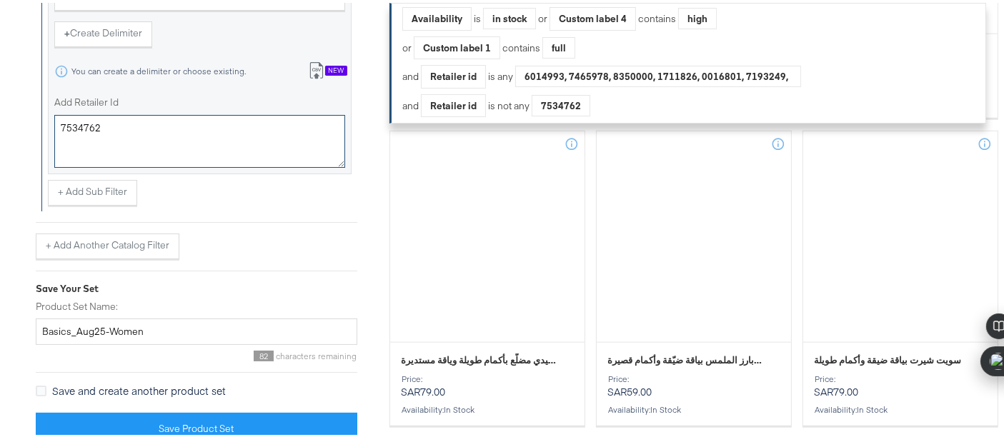
scroll to position [1574, 0]
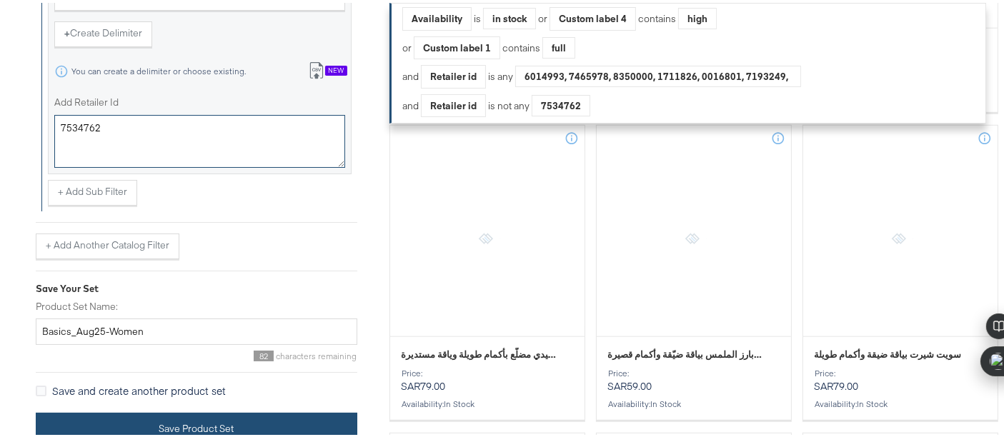
type textarea "7534762"
click at [274, 425] on button "Save Product Set" at bounding box center [197, 426] width 322 height 32
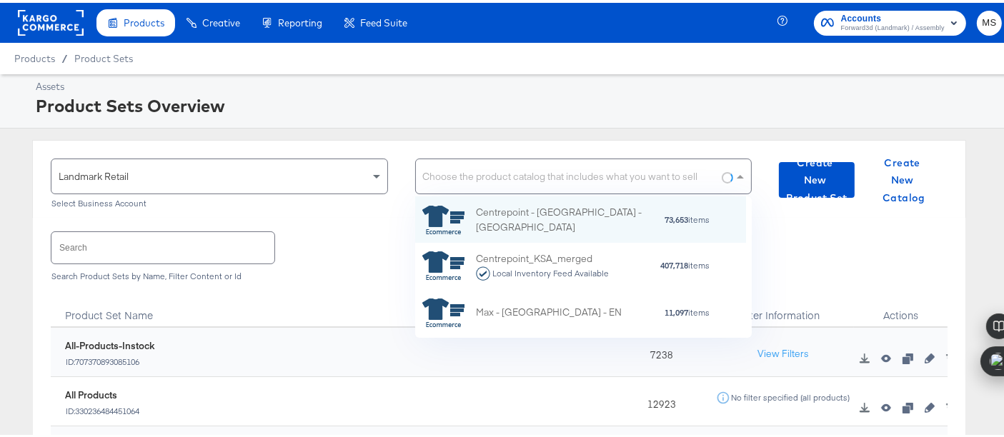
click at [537, 170] on div "Choose the product catalog that includes what you want to sell" at bounding box center [584, 174] width 336 height 34
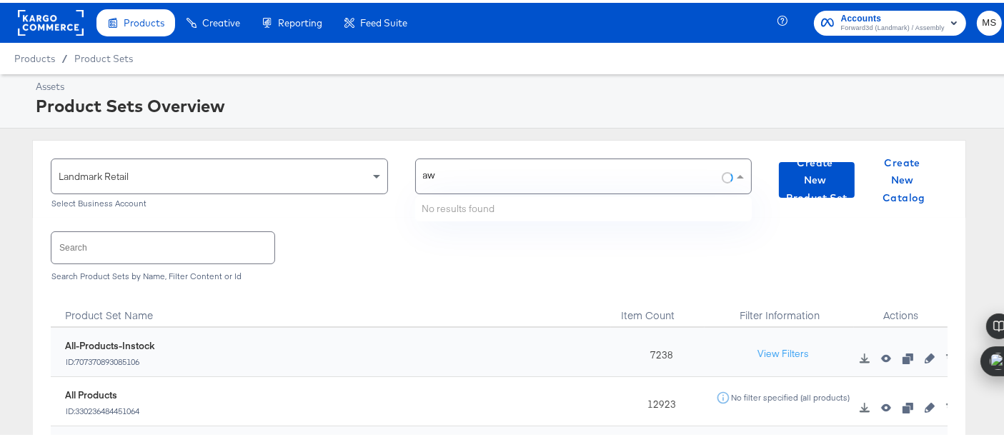
type input "a"
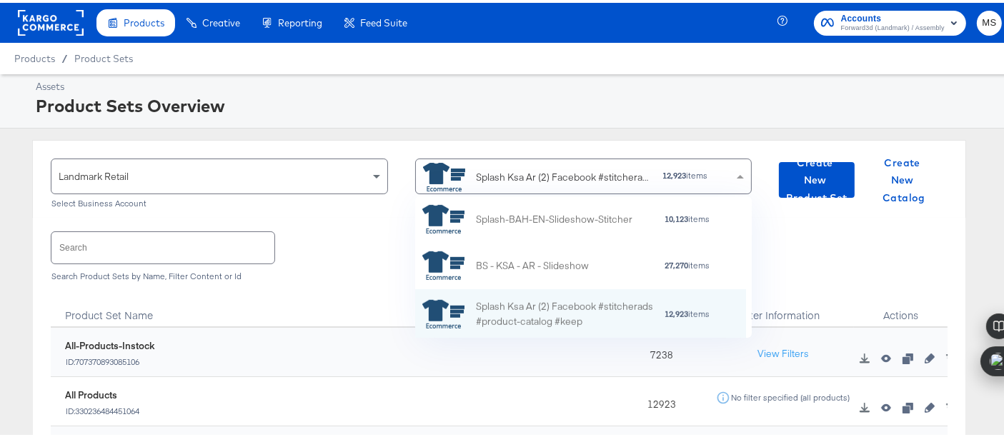
click at [304, 287] on div "Search Search Product Sets by Name, Filter Content or Id" at bounding box center [499, 252] width 897 height 74
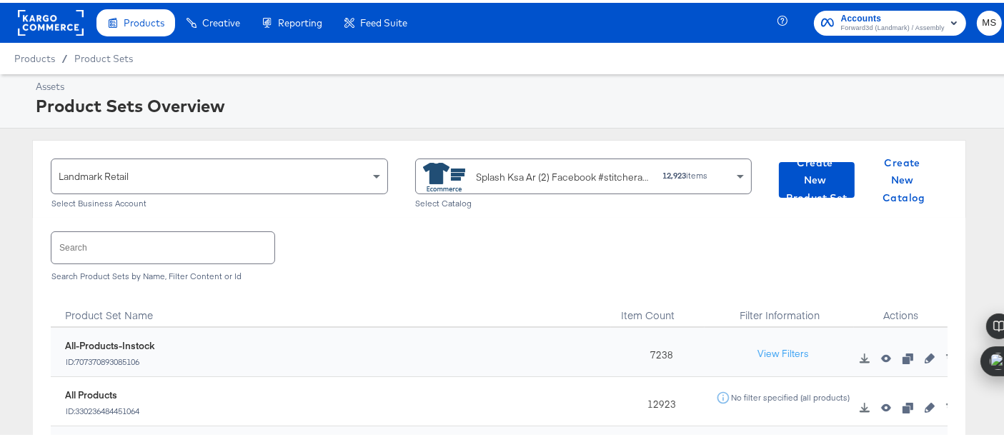
click at [214, 254] on input "text" at bounding box center [162, 244] width 223 height 31
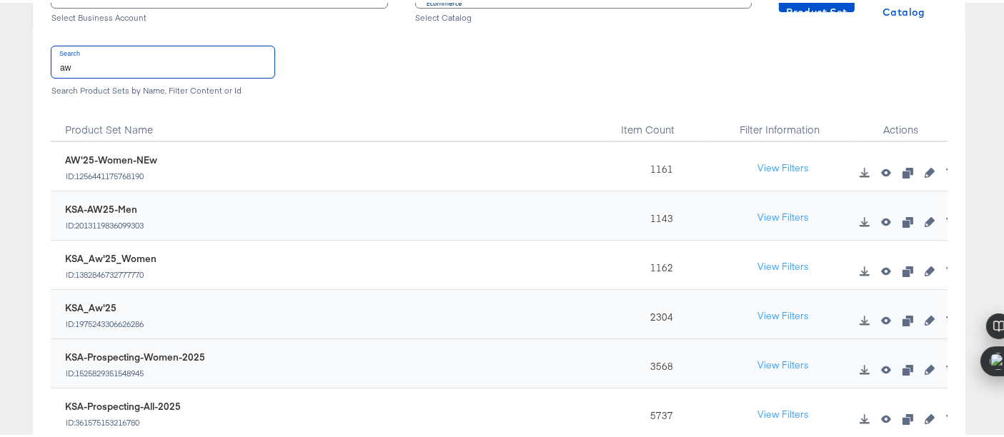
scroll to position [190, 0]
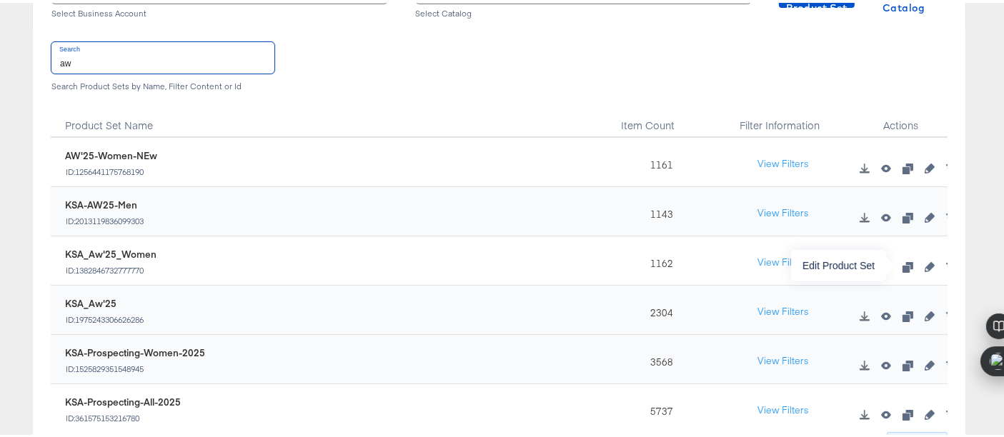
type input "aw"
click at [919, 263] on button "button" at bounding box center [929, 264] width 21 height 10
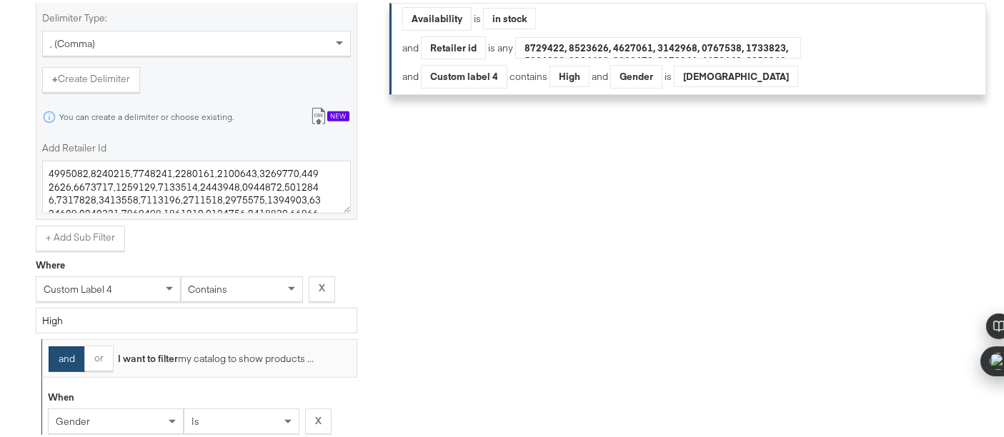
scroll to position [630, 0]
click at [322, 195] on textarea "Add Retailer Id" at bounding box center [196, 186] width 309 height 53
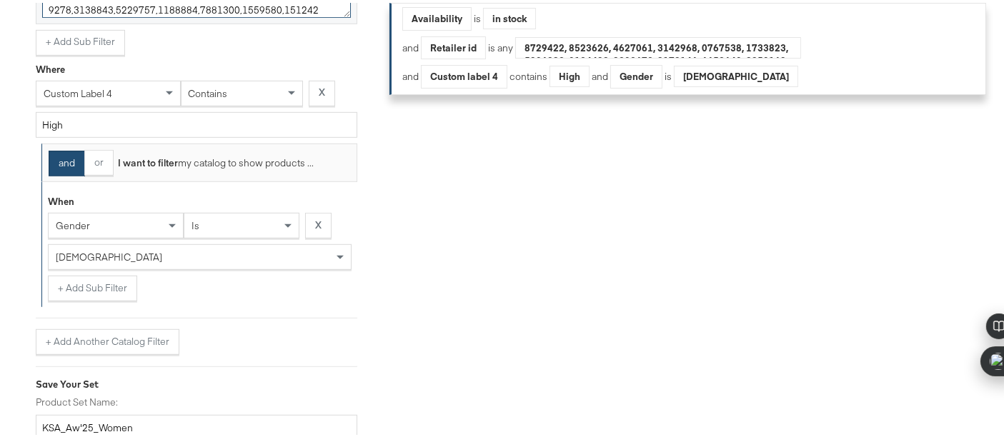
scroll to position [849, 0]
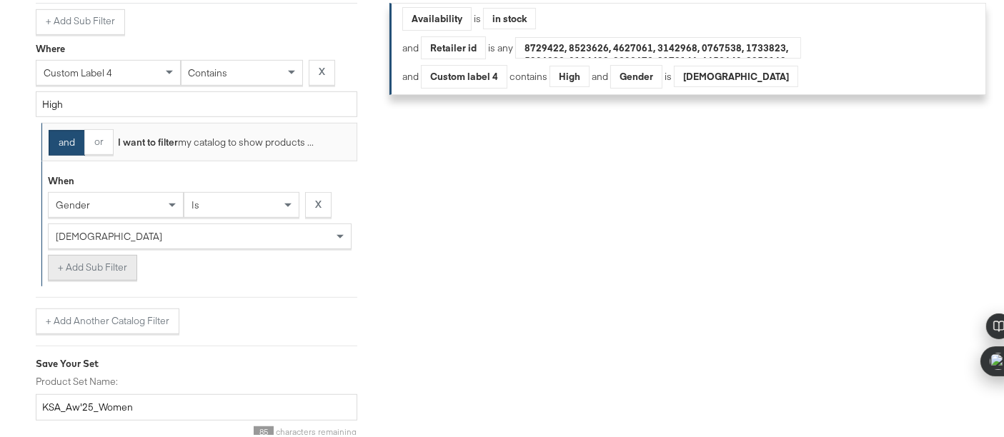
click at [104, 252] on button "+ Add Sub Filter" at bounding box center [92, 265] width 89 height 26
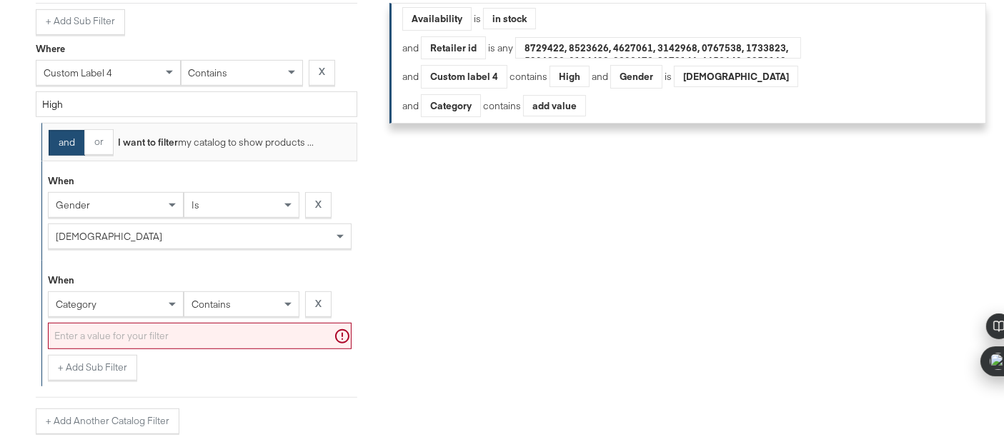
scroll to position [865, 0]
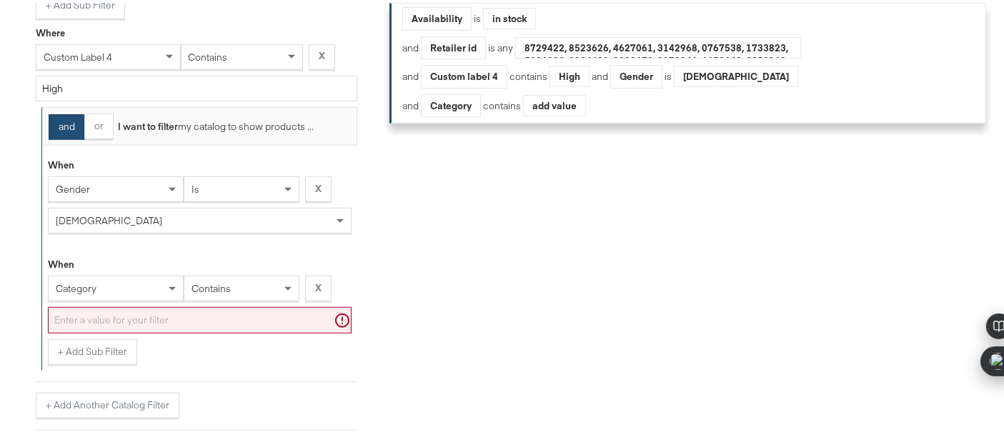
click at [79, 297] on div "category" at bounding box center [116, 286] width 136 height 26
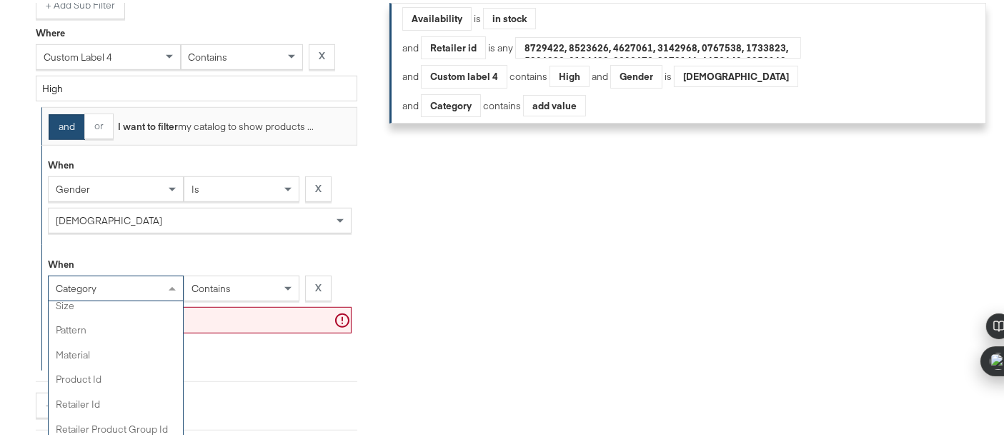
scroll to position [340, 0]
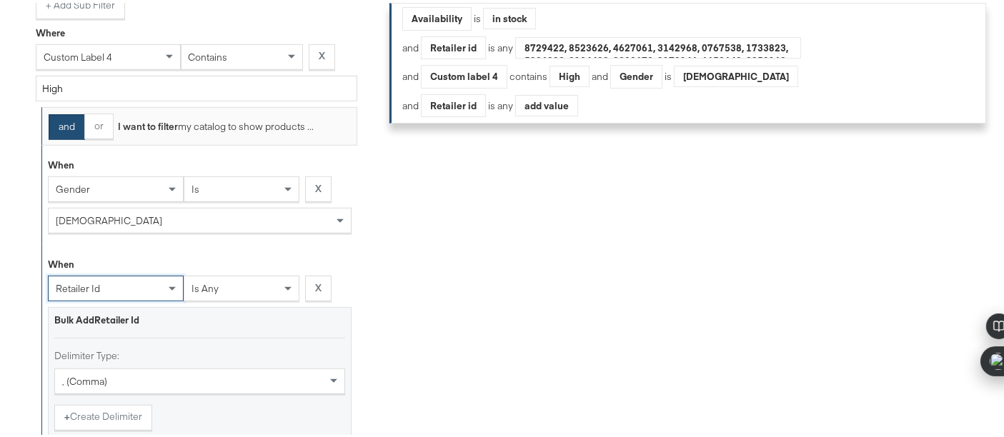
click at [224, 284] on div "is any" at bounding box center [241, 286] width 114 height 24
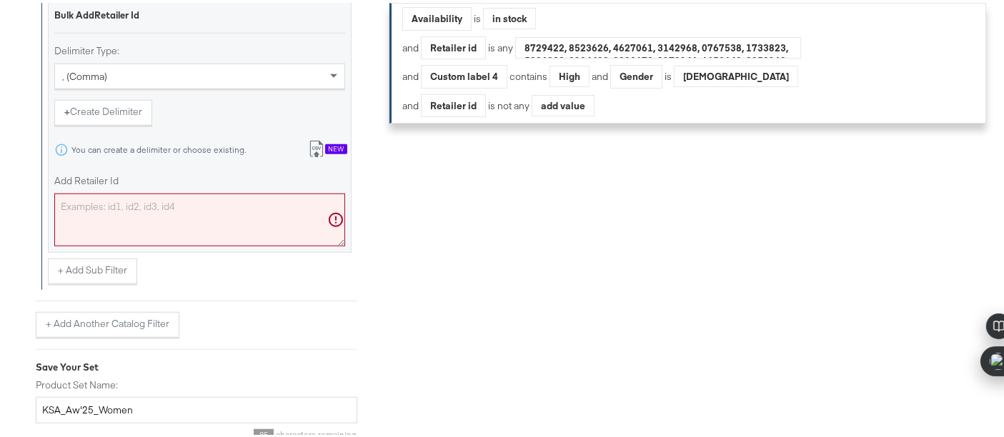
scroll to position [1174, 0]
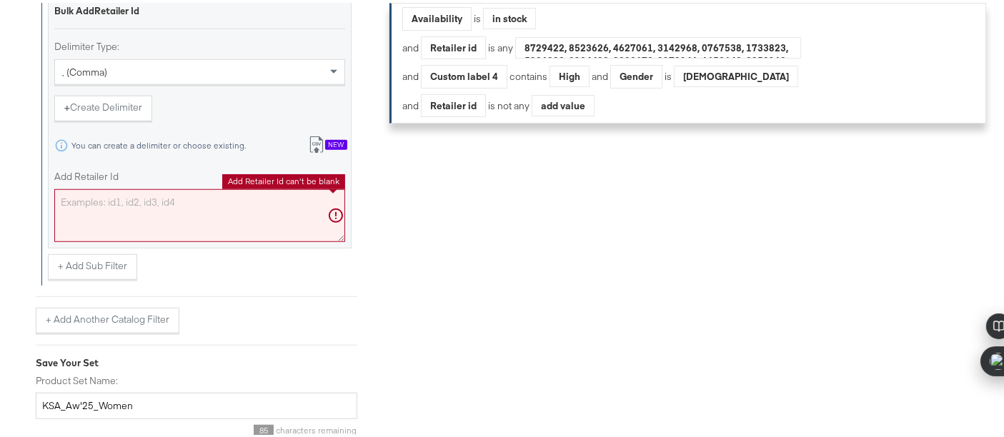
click at [258, 194] on textarea "Add Retailer Id" at bounding box center [199, 213] width 291 height 53
paste textarea "7534762"
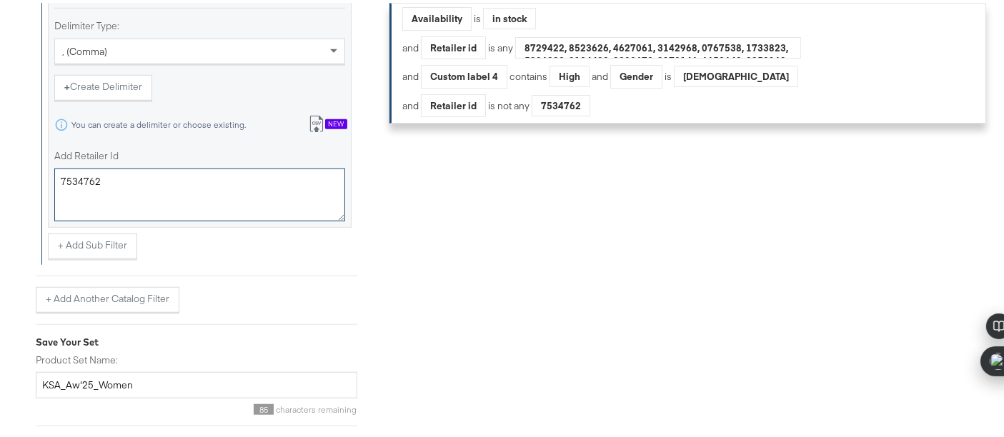
scroll to position [1254, 0]
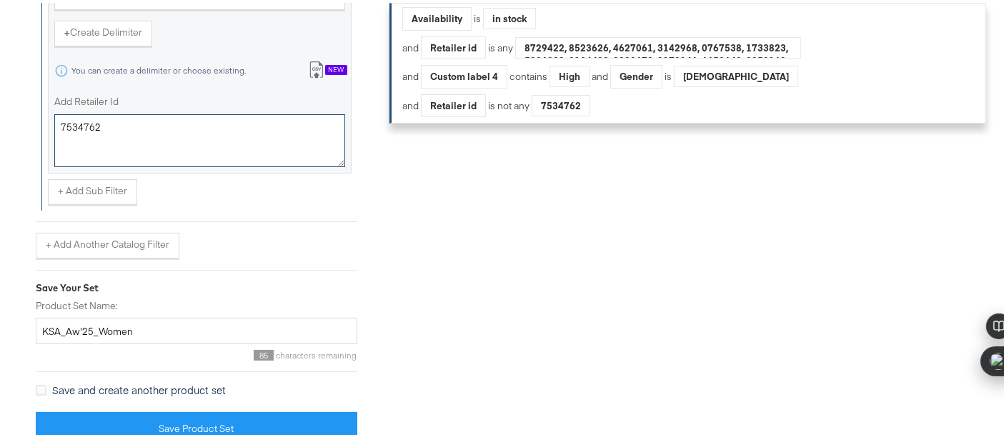
type textarea "7534762"
click at [285, 399] on div at bounding box center [197, 399] width 322 height 1
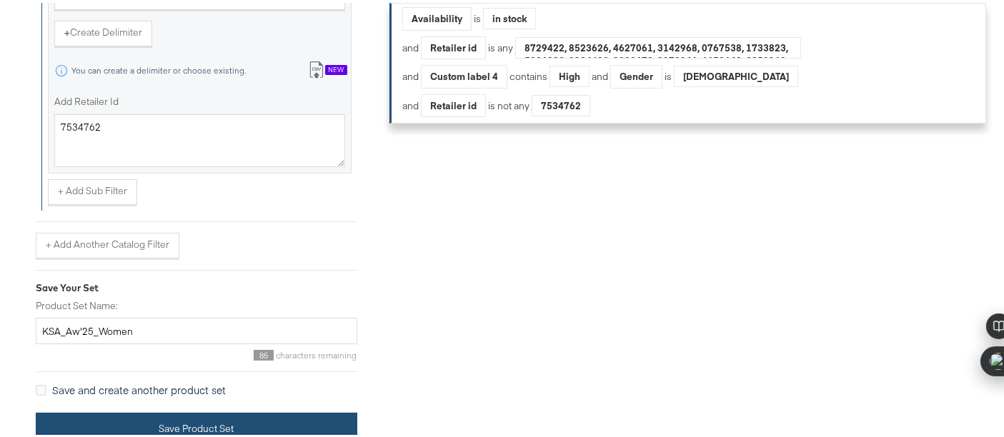
click at [282, 415] on button "Save Product Set" at bounding box center [197, 426] width 322 height 32
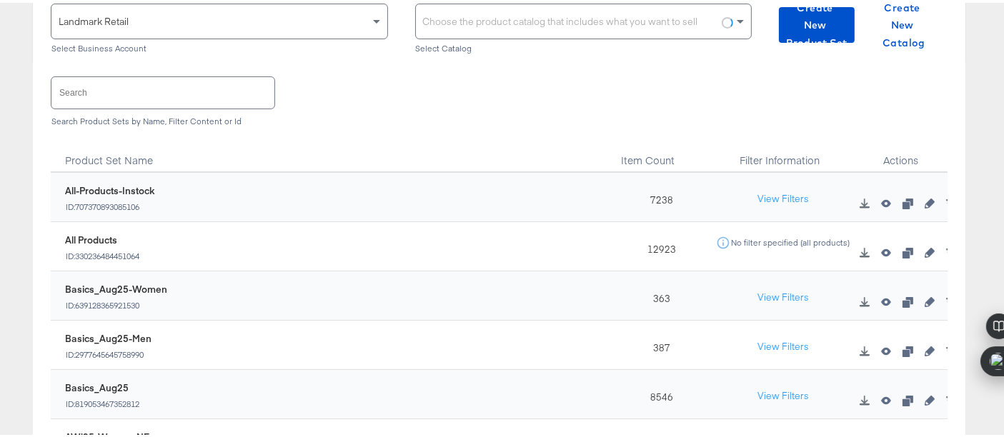
scroll to position [159, 0]
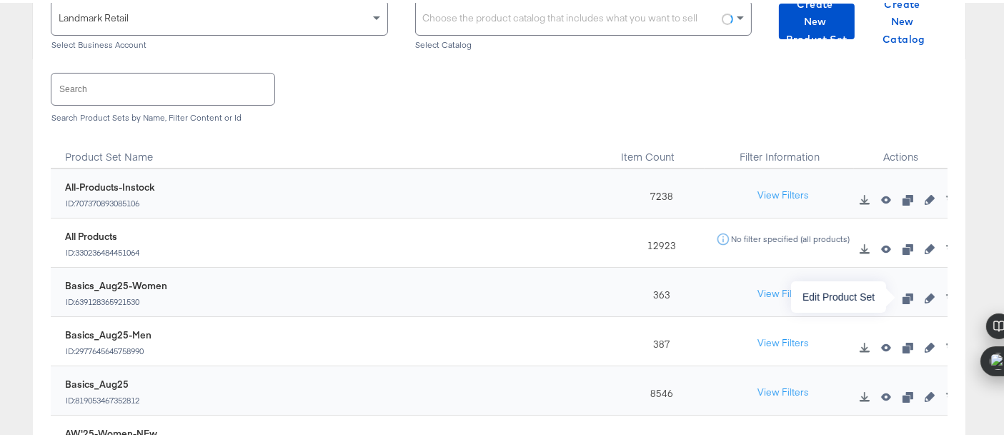
click at [919, 292] on button "button" at bounding box center [929, 296] width 21 height 10
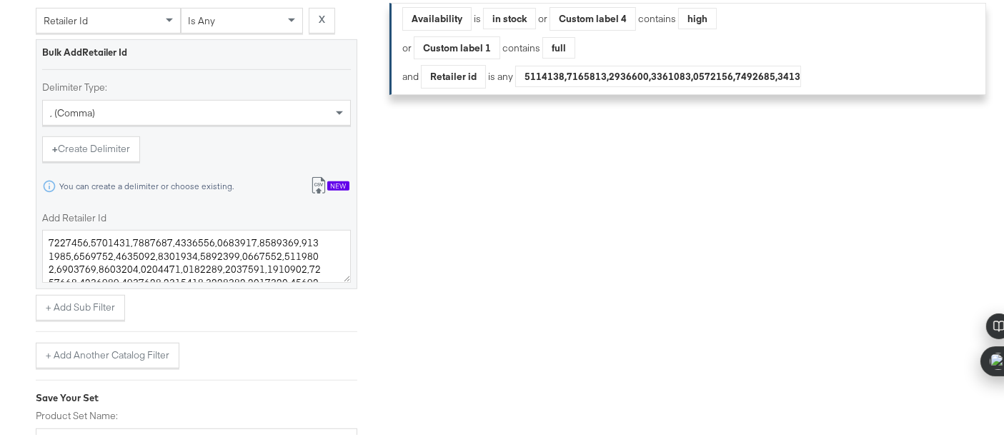
scroll to position [827, 0]
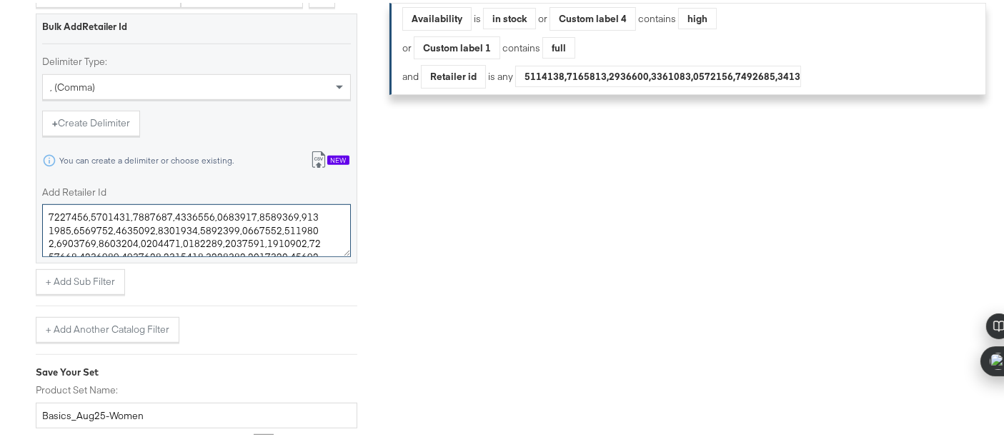
click at [325, 236] on textarea "Add Retailer Id" at bounding box center [196, 228] width 309 height 53
type textarea "8600578,8600622,8600777,8600776,8600871,8600786,8600562,8600529,8600816,8600914…"
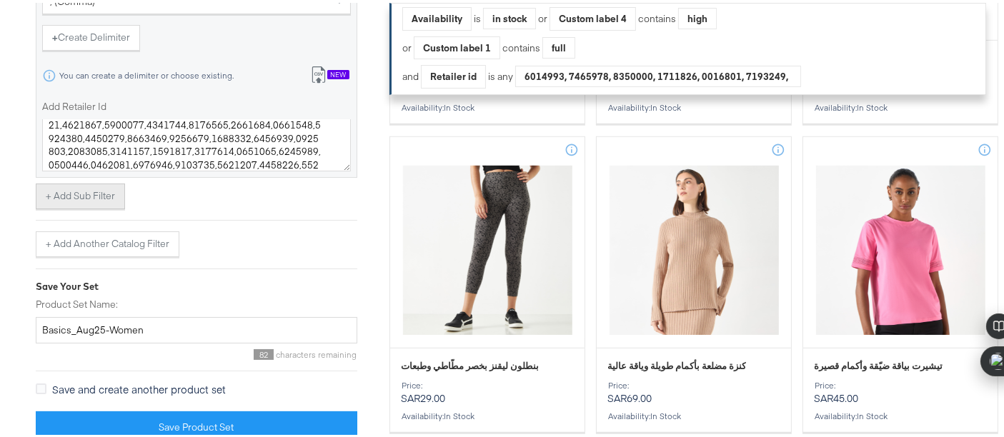
click at [107, 196] on button "+ Add Sub Filter" at bounding box center [80, 194] width 89 height 26
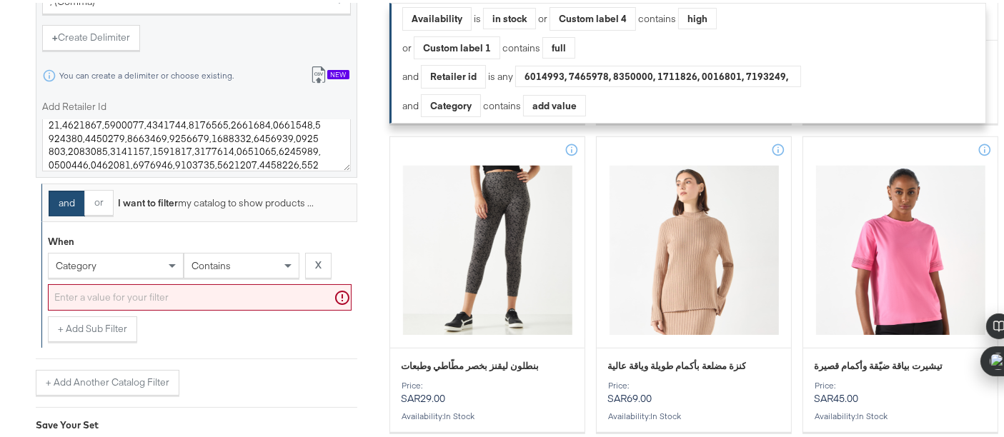
click at [67, 200] on button "and" at bounding box center [67, 201] width 36 height 26
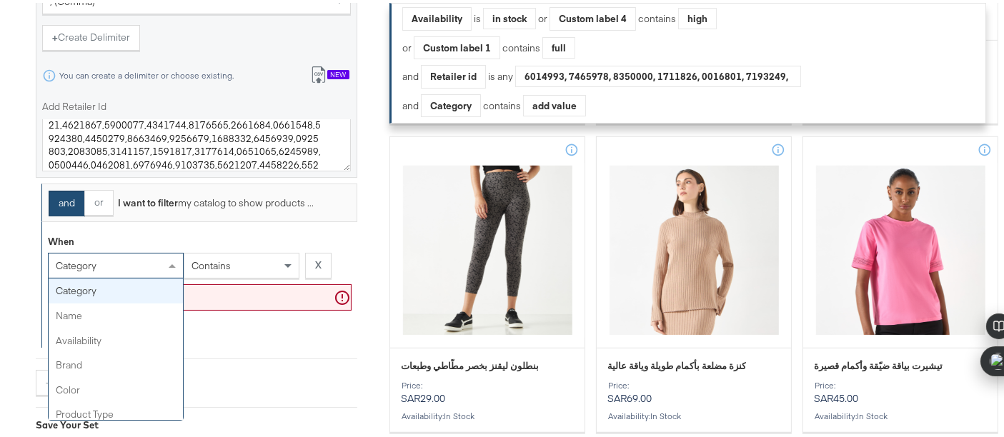
click at [125, 256] on div "category" at bounding box center [116, 263] width 134 height 24
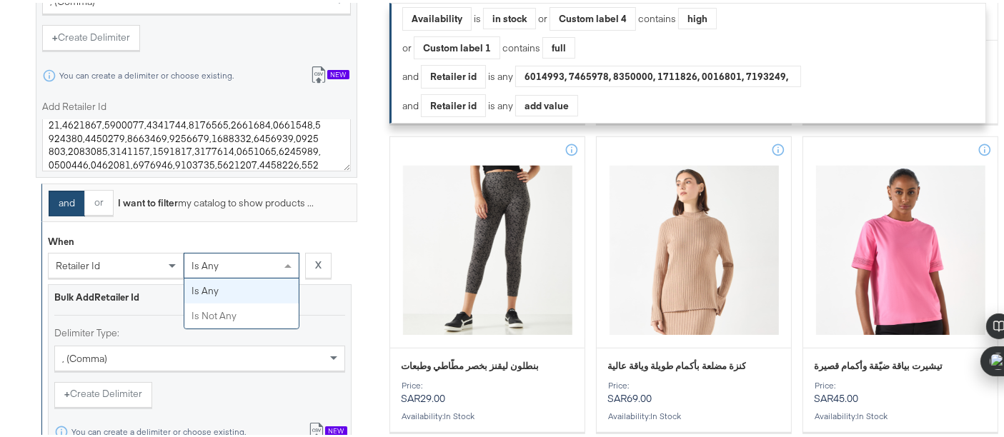
click at [265, 252] on div "is any" at bounding box center [241, 263] width 114 height 24
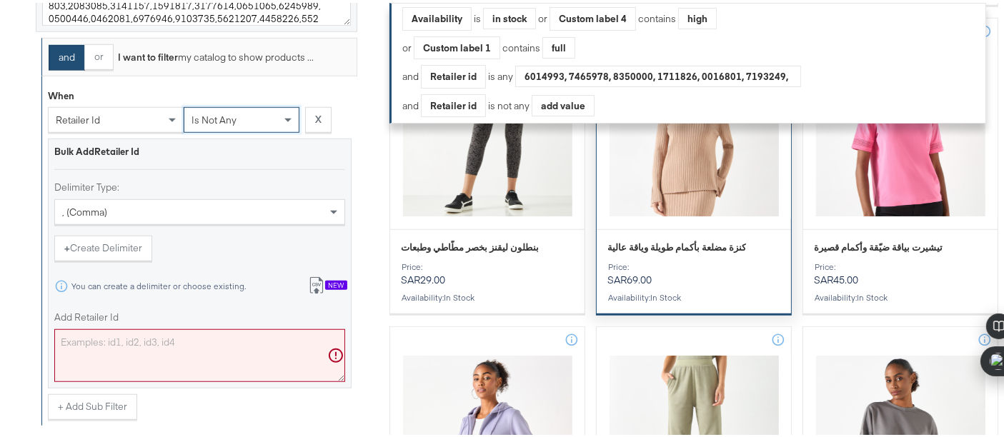
scroll to position [1086, 0]
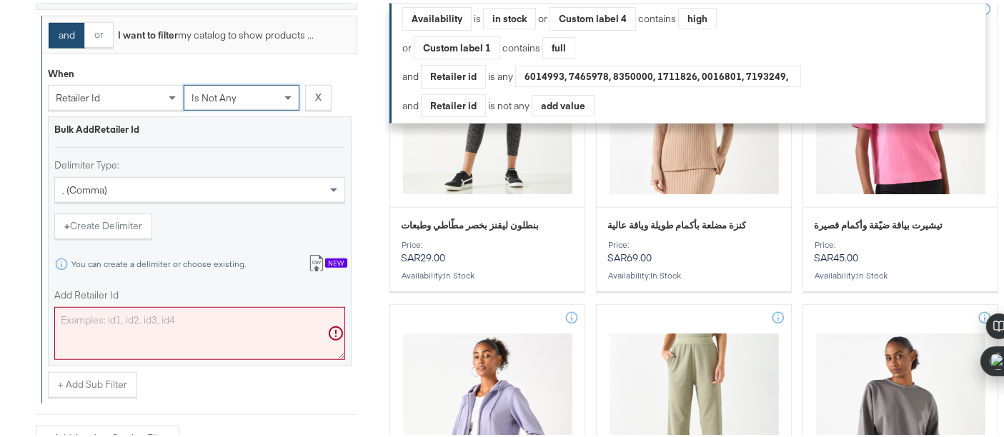
click at [298, 316] on textarea "Add Retailer Id" at bounding box center [199, 331] width 291 height 53
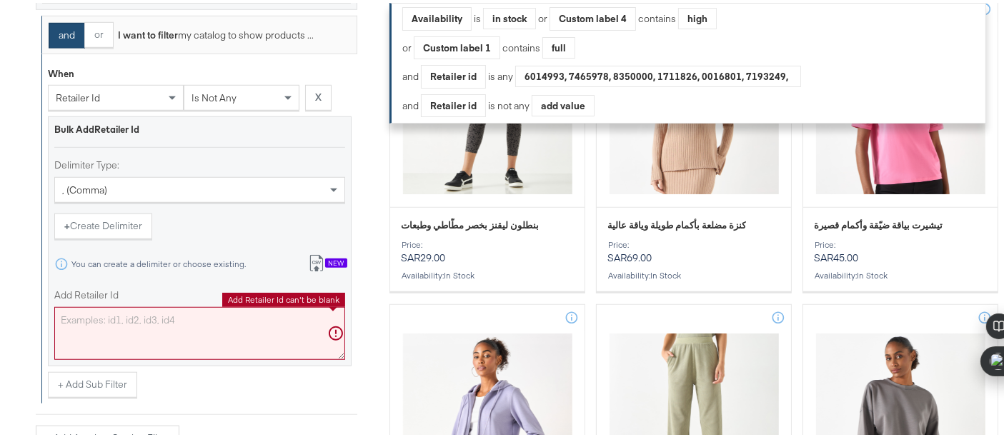
paste textarea "7534762"
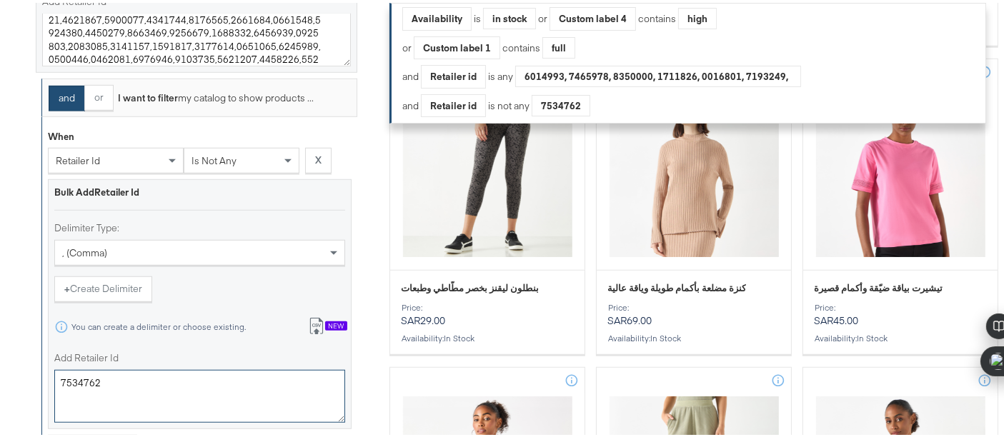
scroll to position [1027, 0]
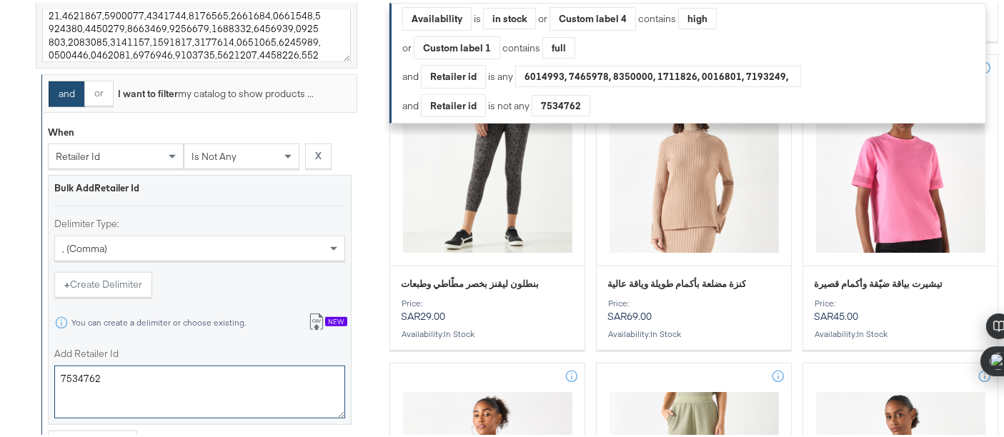
type textarea "7534762"
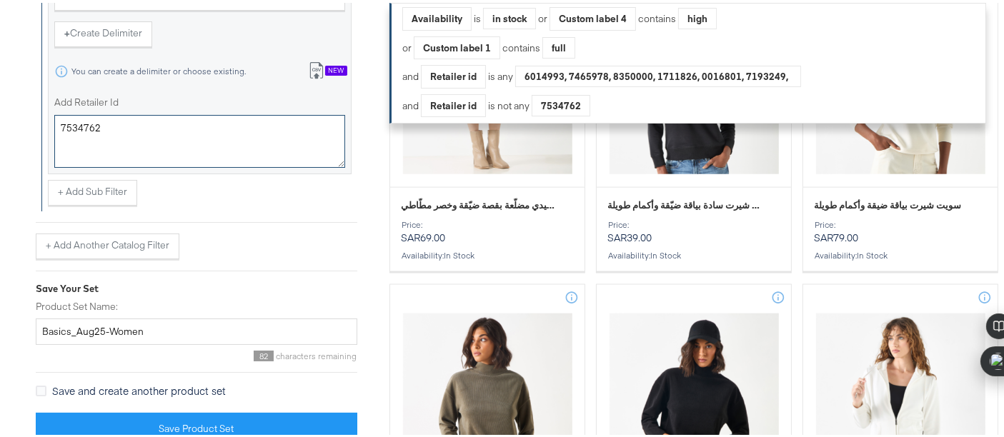
scroll to position [2374, 0]
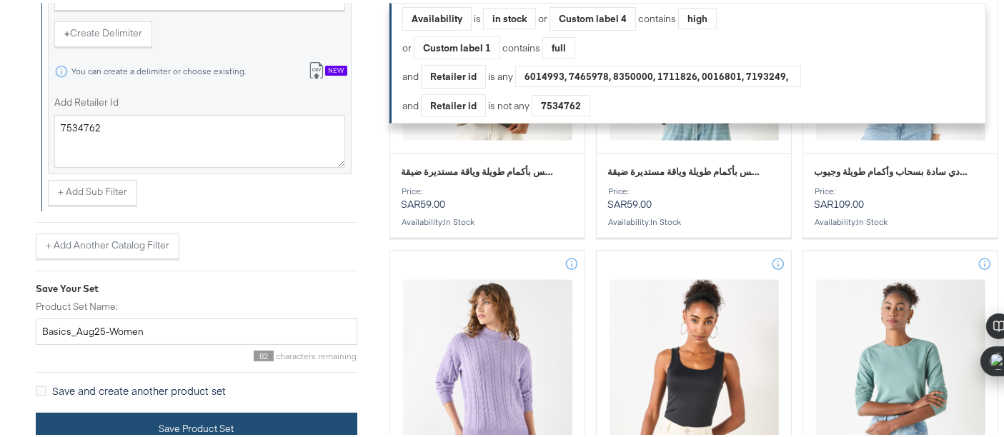
click at [302, 422] on button "Save Product Set" at bounding box center [197, 426] width 322 height 32
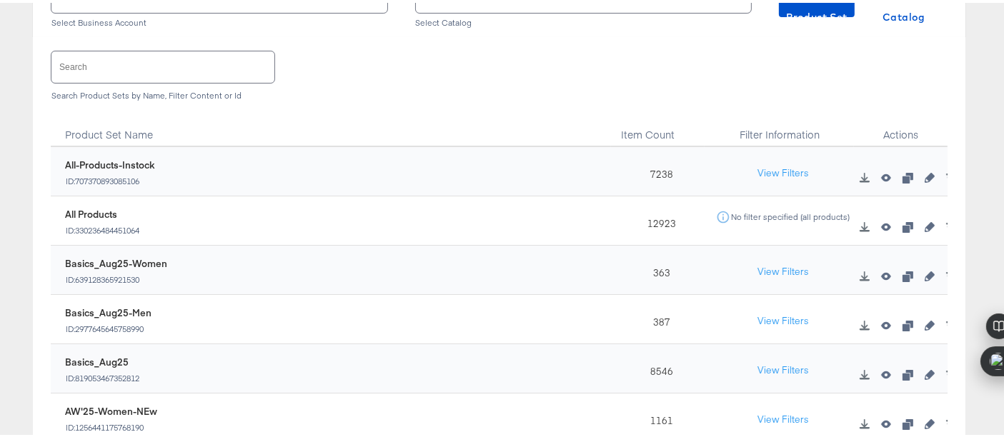
scroll to position [186, 0]
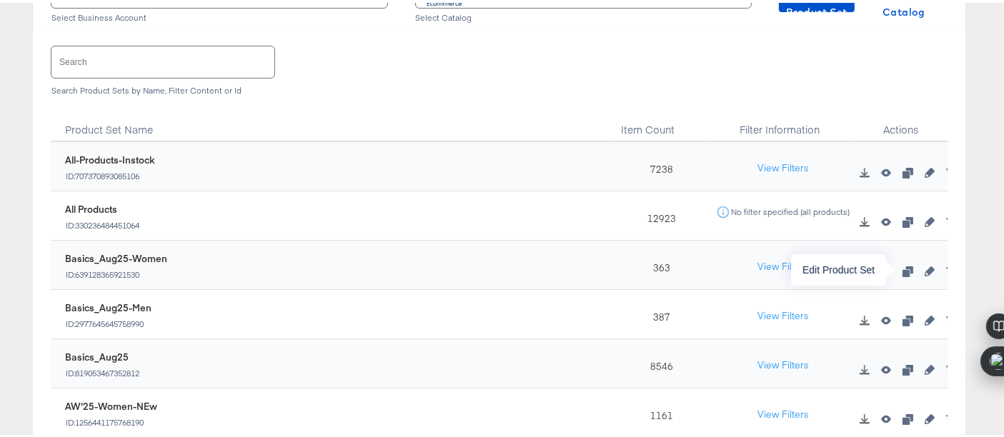
click at [925, 264] on icon "button" at bounding box center [930, 269] width 10 height 10
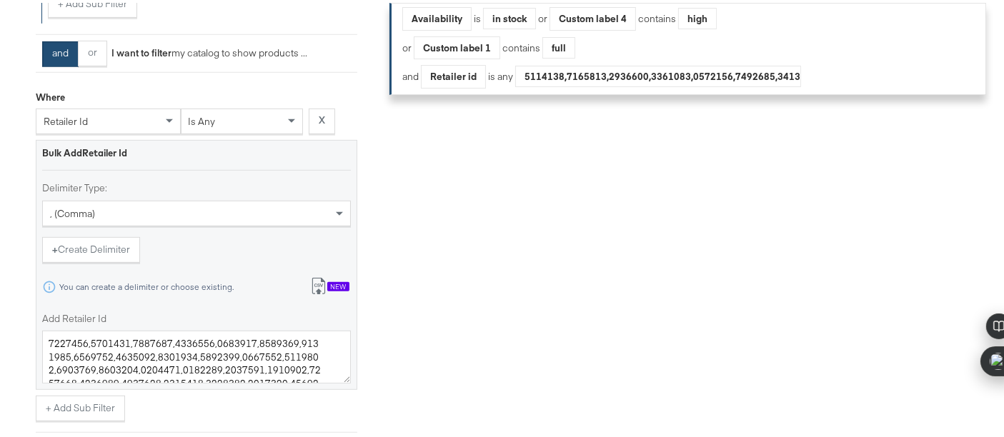
scroll to position [706, 0]
